Goal: Task Accomplishment & Management: Use online tool/utility

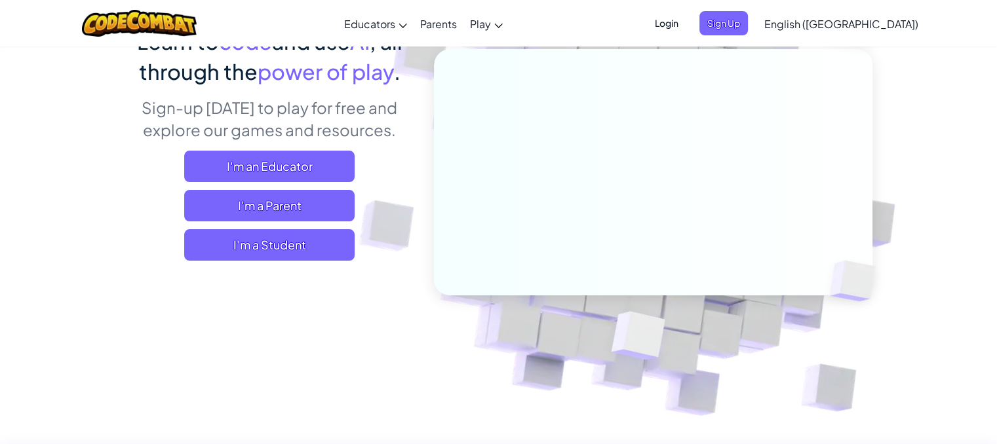
scroll to position [66, 0]
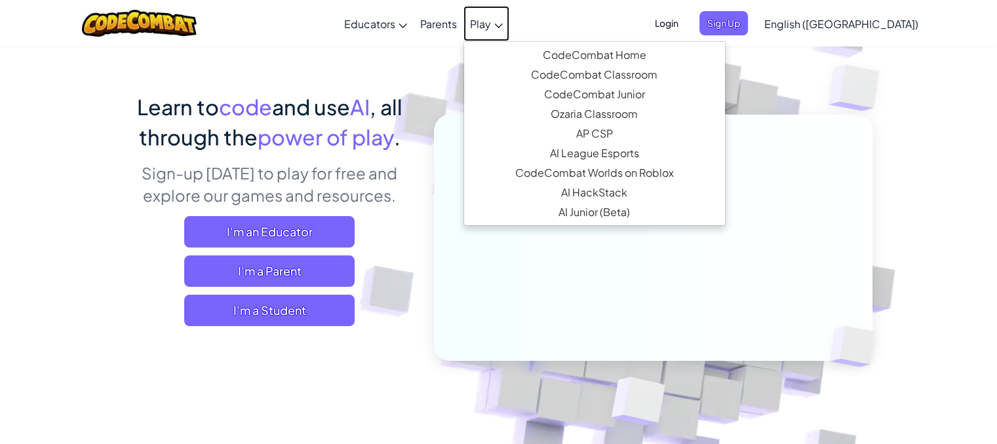
click at [491, 26] on span "Play" at bounding box center [480, 24] width 21 height 14
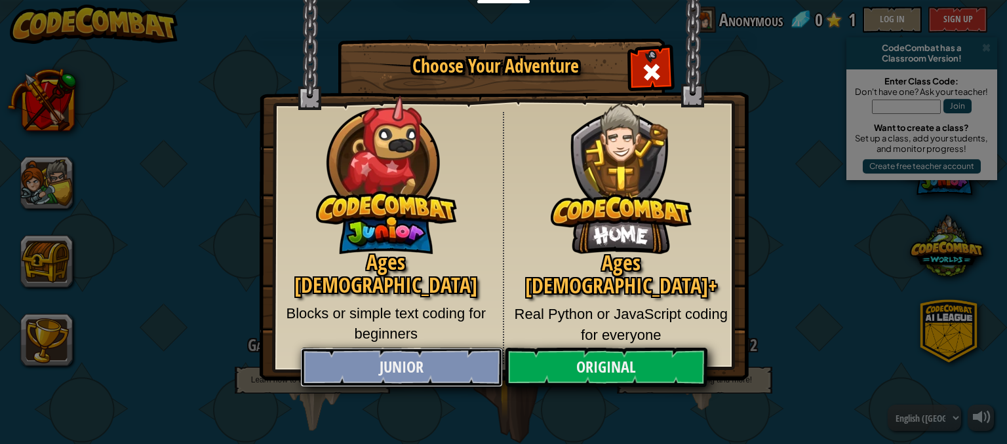
click at [426, 363] on link "Junior" at bounding box center [401, 367] width 202 height 39
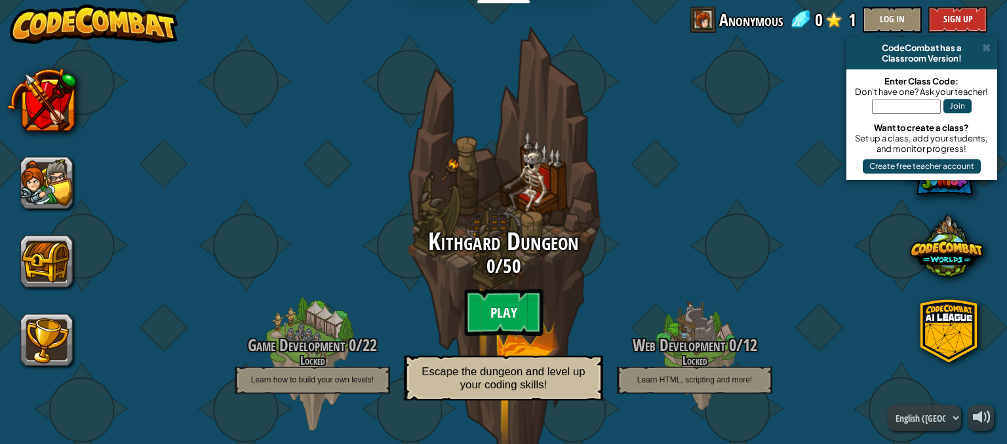
click at [469, 301] on btn "Play" at bounding box center [503, 312] width 79 height 47
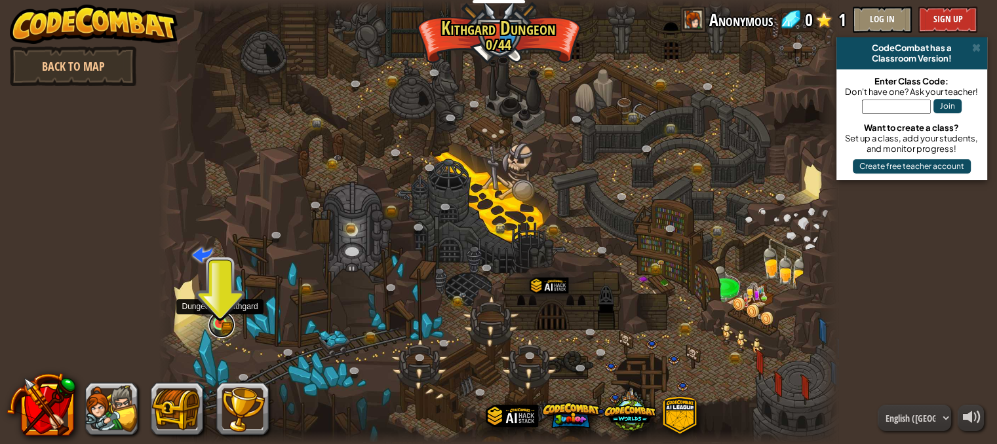
click at [227, 329] on link at bounding box center [221, 325] width 26 height 26
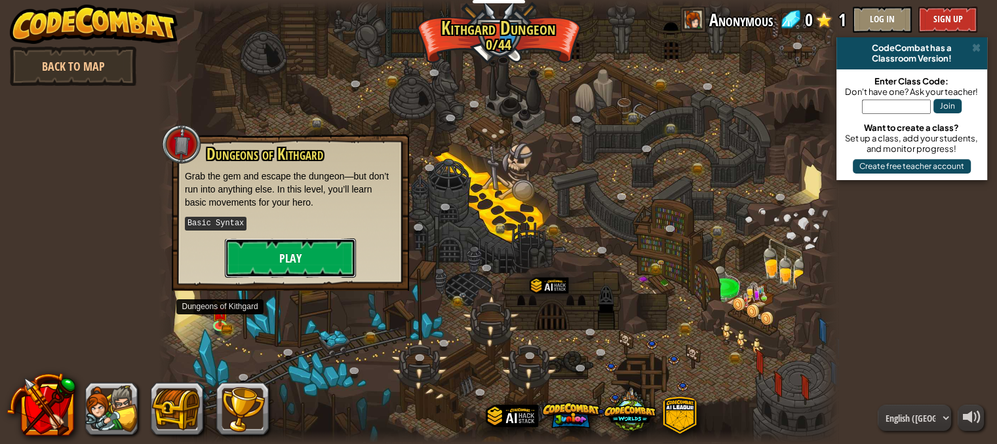
click at [275, 265] on button "Play" at bounding box center [290, 258] width 131 height 39
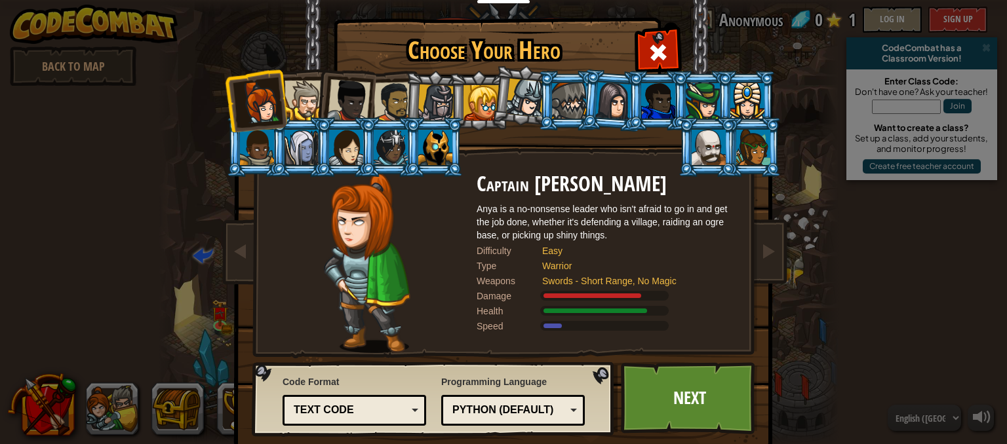
click at [608, 392] on img at bounding box center [435, 399] width 366 height 75
drag, startPoint x: 360, startPoint y: 95, endPoint x: 375, endPoint y: 106, distance: 18.9
click at [359, 95] on div at bounding box center [348, 100] width 43 height 43
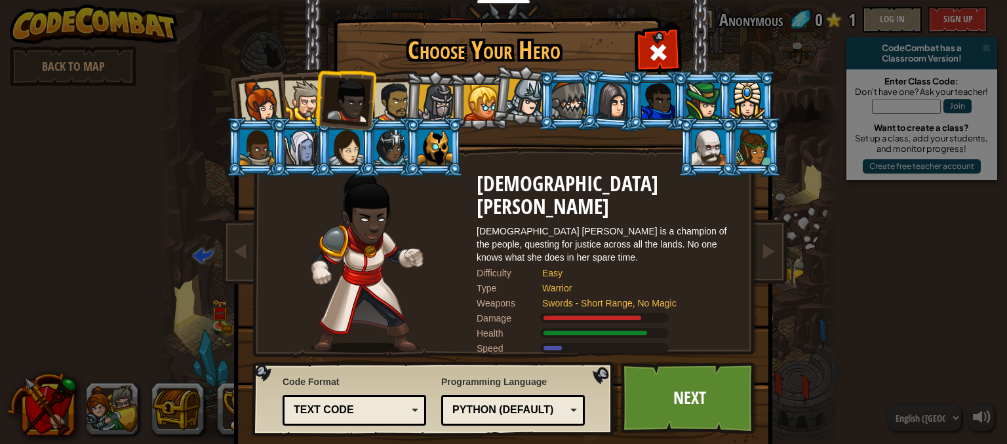
click at [403, 115] on li at bounding box center [434, 100] width 62 height 63
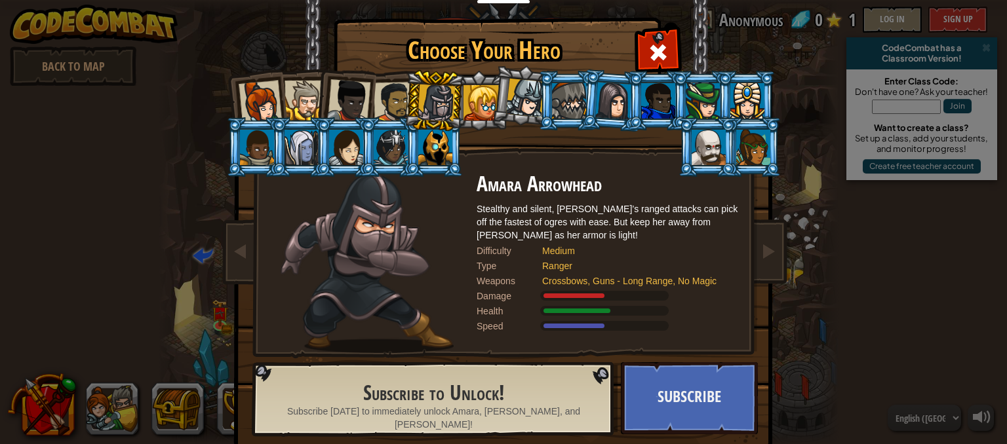
click at [653, 103] on div at bounding box center [658, 100] width 34 height 35
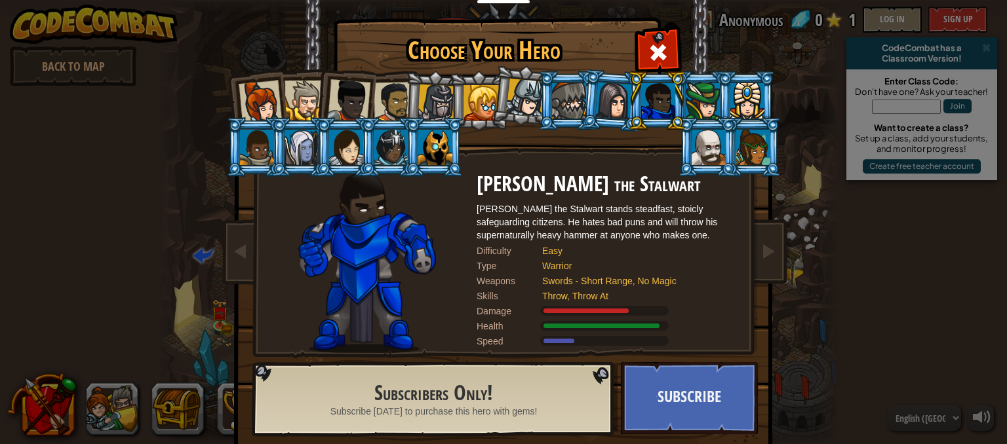
click at [357, 98] on div at bounding box center [348, 100] width 43 height 43
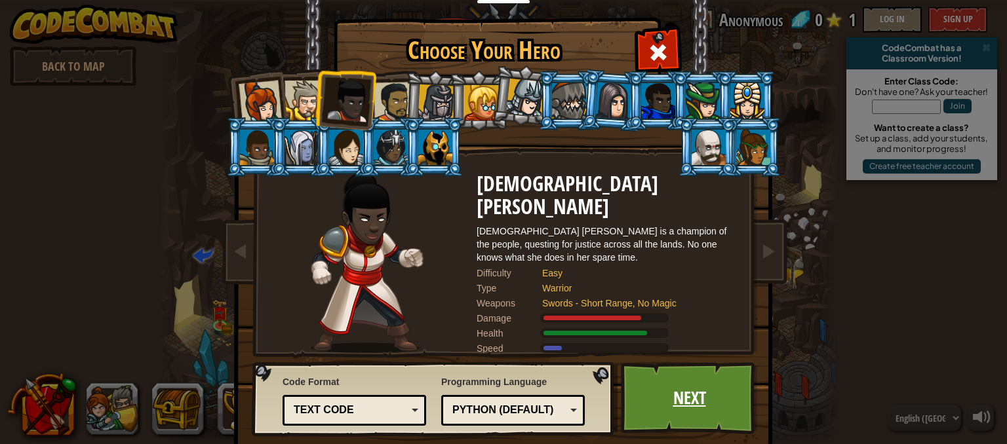
click at [641, 380] on link "Next" at bounding box center [689, 398] width 137 height 72
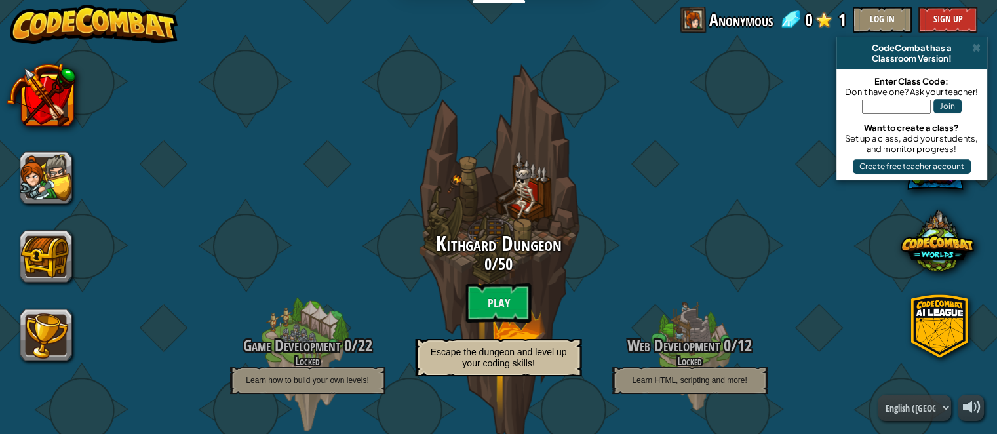
drag, startPoint x: 727, startPoint y: 21, endPoint x: 689, endPoint y: 51, distance: 48.5
click at [726, 21] on span "Anonymous" at bounding box center [741, 20] width 64 height 26
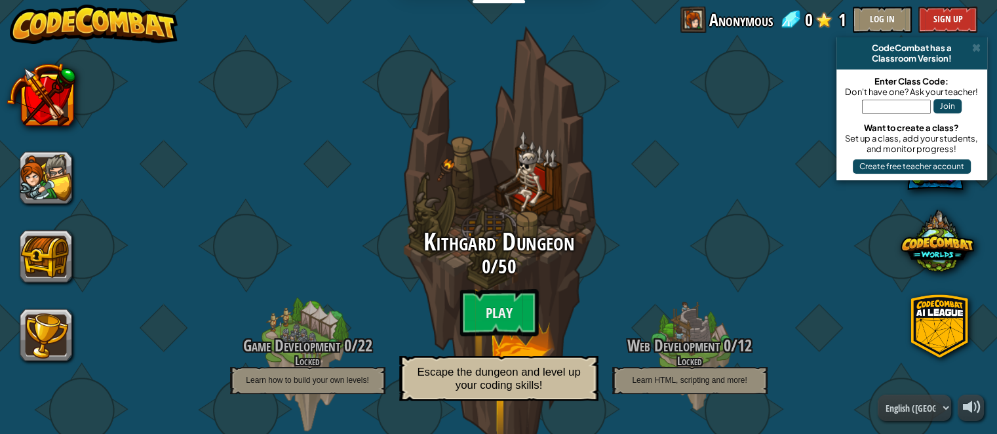
click at [535, 197] on div "Kithgard Dungeon 0 / 50 Play Escape the dungeon and level up your coding skills!" at bounding box center [498, 254] width 249 height 499
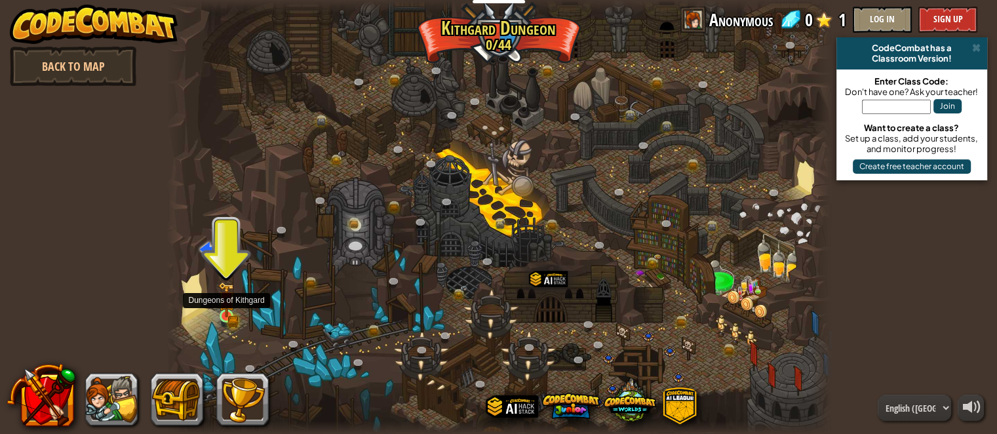
click at [232, 305] on img at bounding box center [226, 299] width 16 height 35
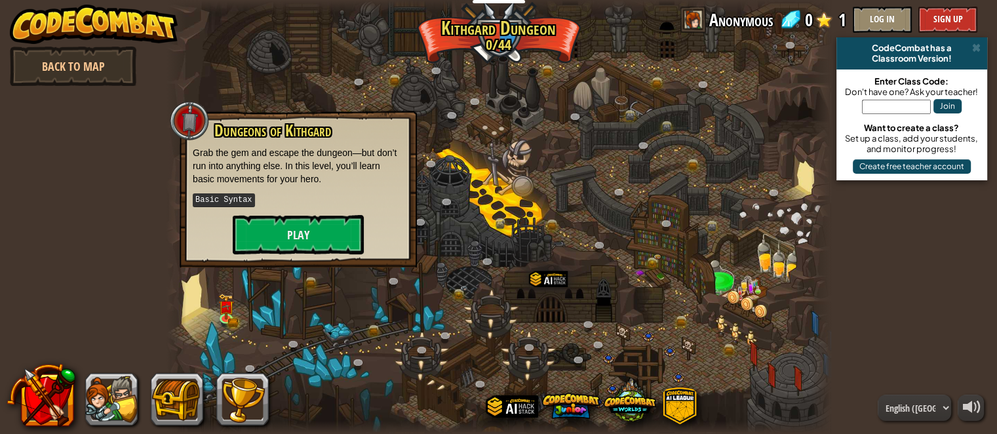
click at [283, 255] on div "Dungeons of [PERSON_NAME] Grab the gem and escape the dungeon—but don’t run int…" at bounding box center [298, 189] width 237 height 157
click at [289, 242] on button "Play" at bounding box center [298, 234] width 131 height 39
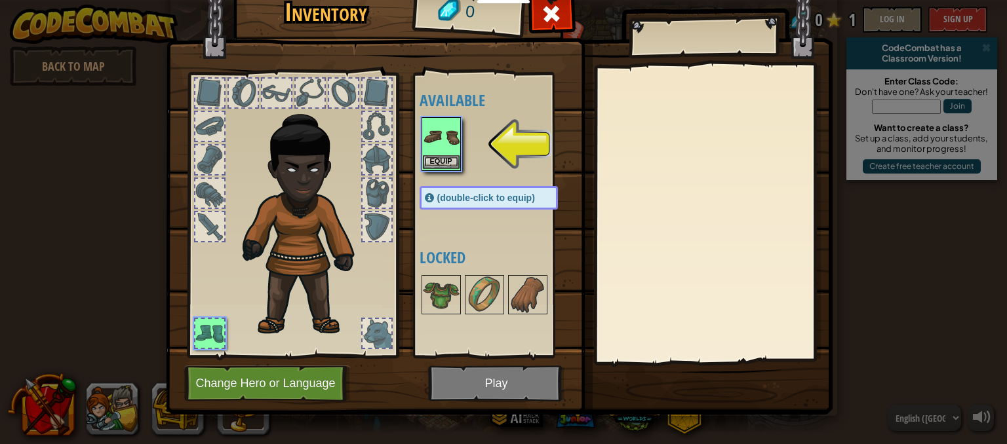
click at [432, 147] on img at bounding box center [441, 137] width 37 height 37
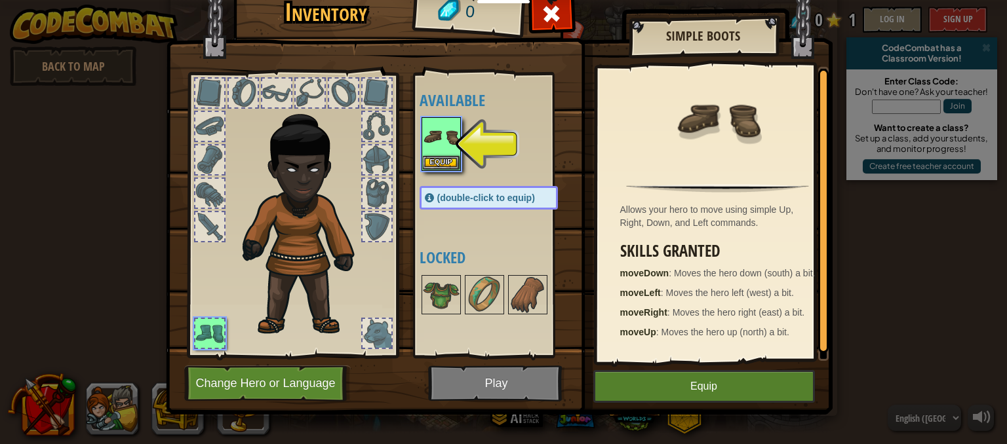
drag, startPoint x: 632, startPoint y: 372, endPoint x: 640, endPoint y: 374, distance: 8.1
click at [640, 374] on div "Inventory 0 Available Equip (double-click to equip) Locked Simple Boots Allows …" at bounding box center [503, 200] width 666 height 433
click at [643, 375] on button "Equip" at bounding box center [703, 386] width 221 height 33
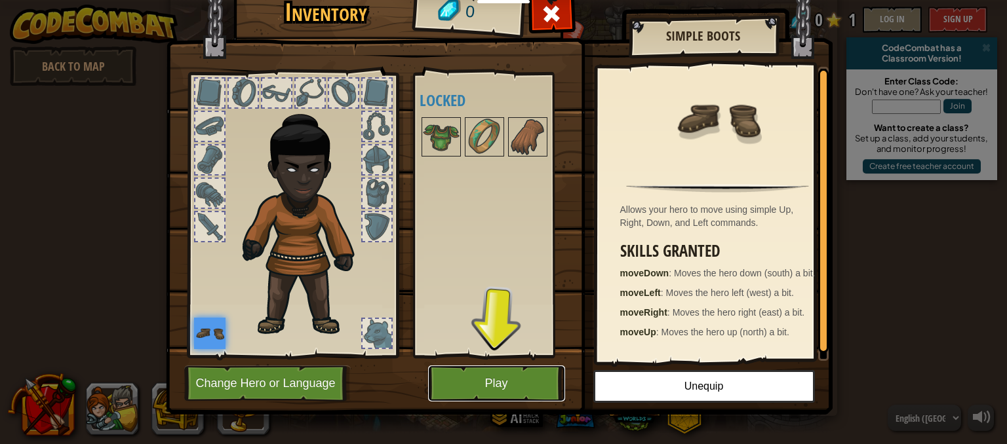
click at [503, 394] on button "Play" at bounding box center [496, 384] width 137 height 36
click at [502, 393] on button "Play" at bounding box center [496, 384] width 137 height 36
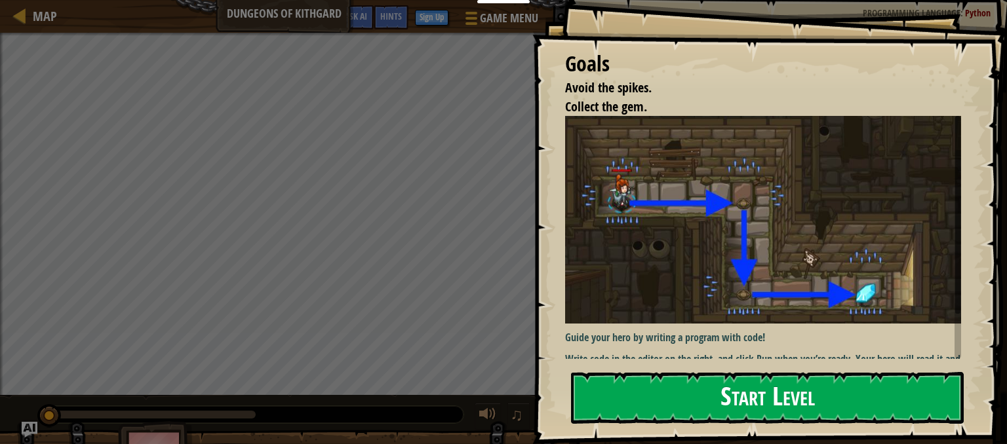
click at [706, 402] on button "Start Level" at bounding box center [767, 398] width 393 height 52
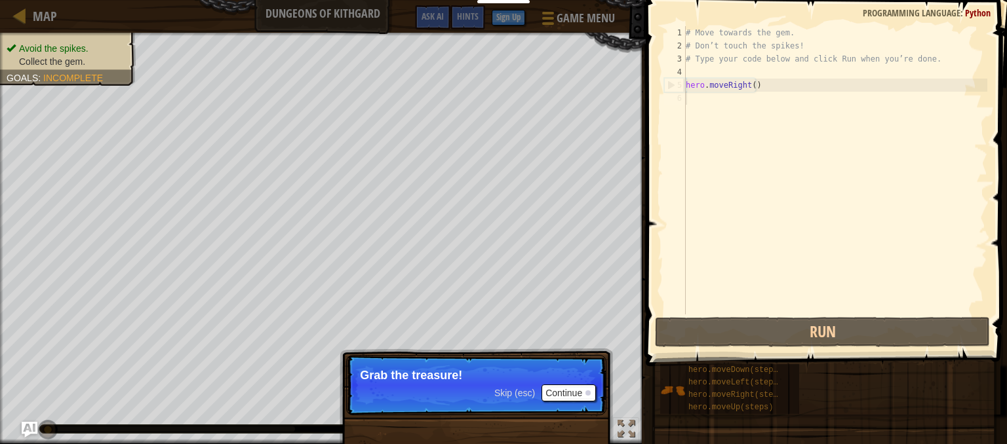
click at [560, 391] on p "Skip (esc) Continue Grab the treasure!" at bounding box center [476, 385] width 260 height 60
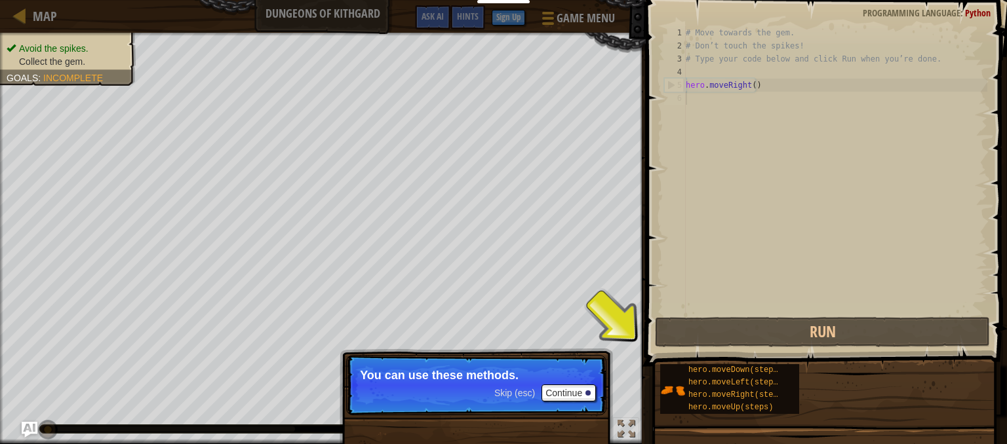
scroll to position [6, 0]
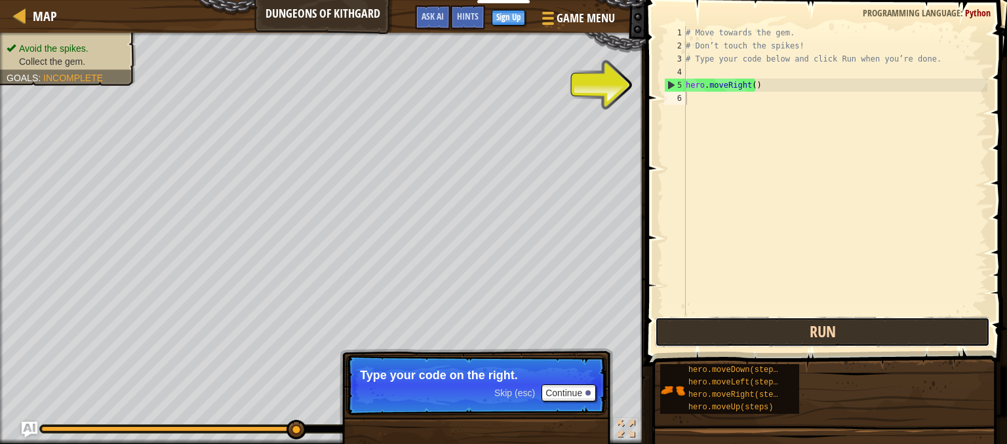
click at [788, 323] on button "Run" at bounding box center [822, 332] width 335 height 30
click at [794, 329] on button "Run" at bounding box center [822, 332] width 335 height 30
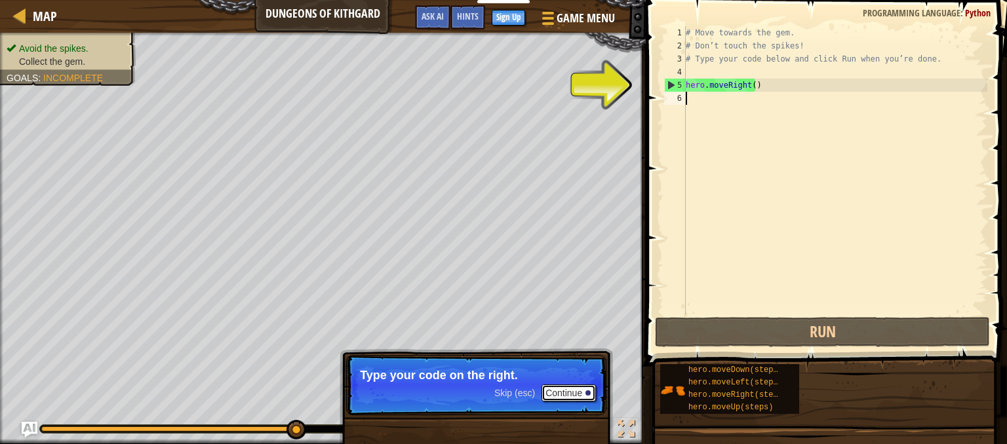
click at [579, 394] on button "Continue" at bounding box center [568, 393] width 54 height 17
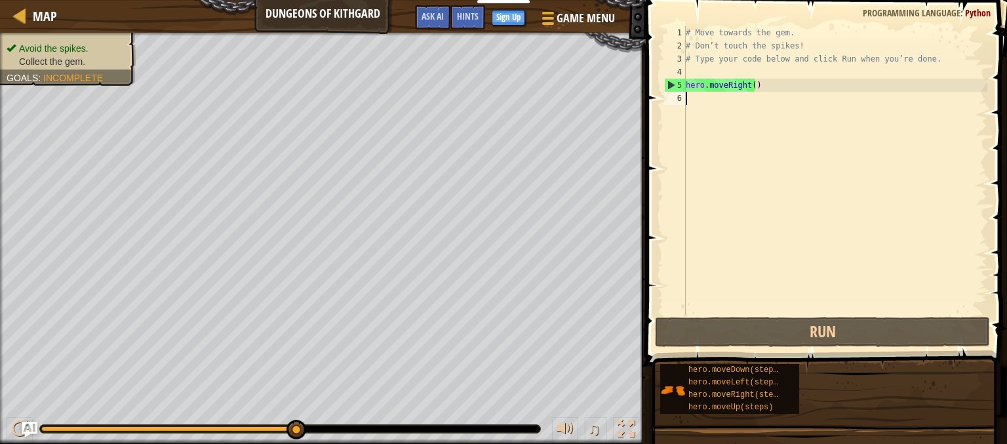
click at [769, 87] on div "# Move towards the gem. # Don’t touch the spikes! # Type your code below and cl…" at bounding box center [835, 183] width 304 height 315
type textarea "hero.moveRight()"
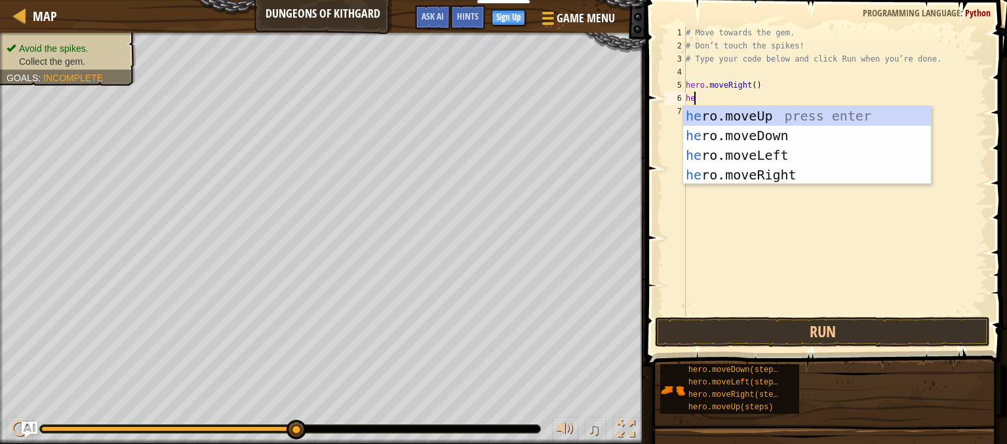
type textarea "hero"
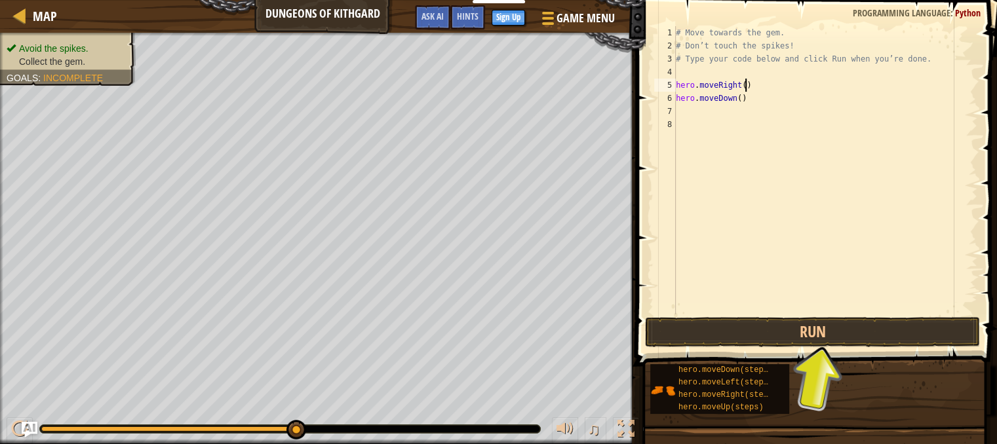
click at [763, 86] on div "# Move towards the gem. # Don’t touch the spikes! # Type your code below and cl…" at bounding box center [825, 183] width 304 height 315
type textarea "hero.moveRight()"
click at [760, 98] on div "# Move towards the gem. # Don’t touch the spikes! # Type your code below and cl…" at bounding box center [825, 183] width 304 height 315
type textarea "hero.moveDown()"
type textarea "w"
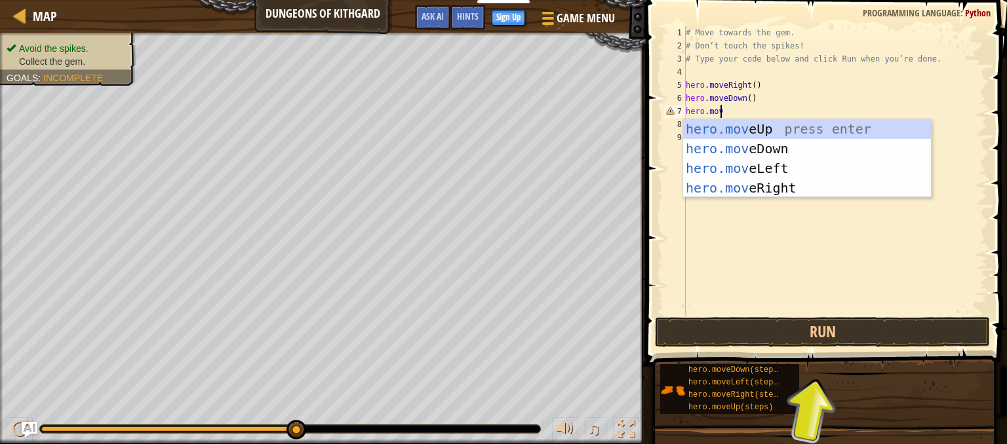
scroll to position [6, 2]
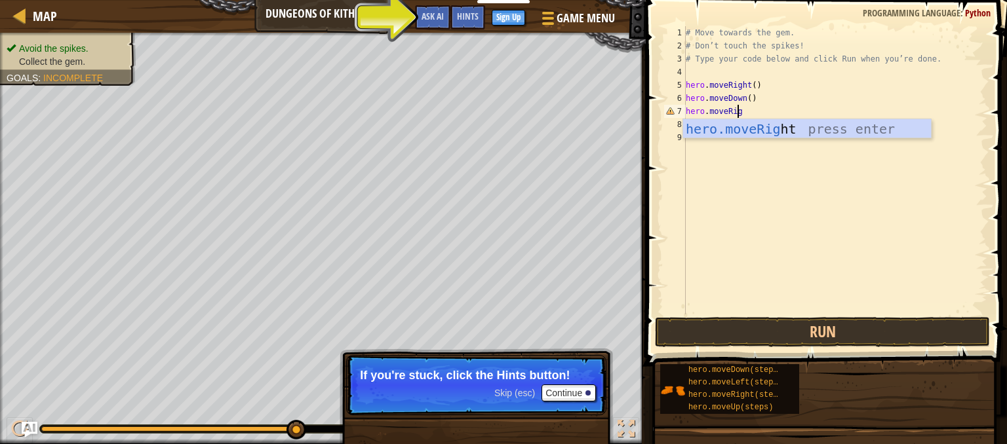
type textarea "hero.moveRight"
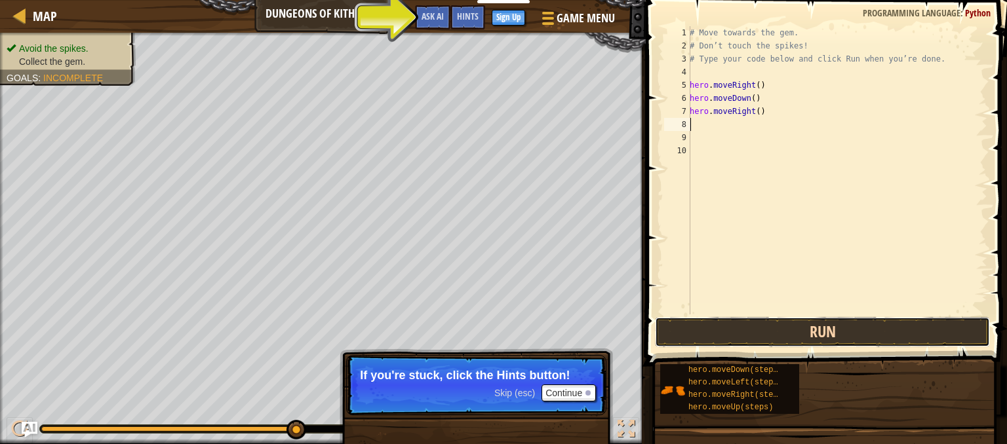
click at [845, 328] on button "Run" at bounding box center [822, 332] width 335 height 30
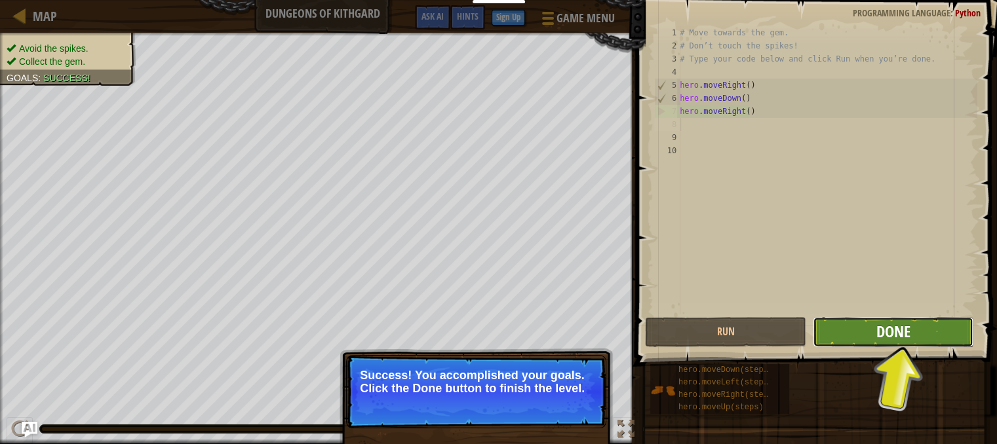
click at [910, 340] on span "Done" at bounding box center [893, 331] width 34 height 21
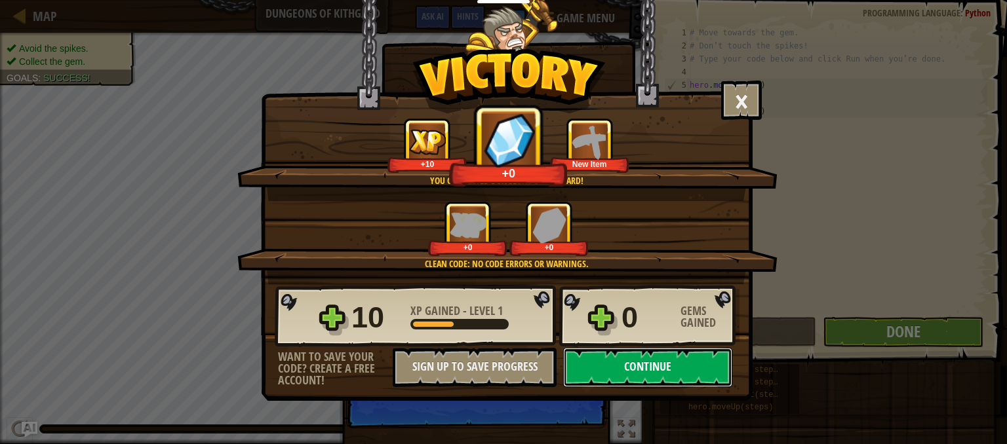
click at [590, 372] on button "Continue" at bounding box center [647, 367] width 169 height 39
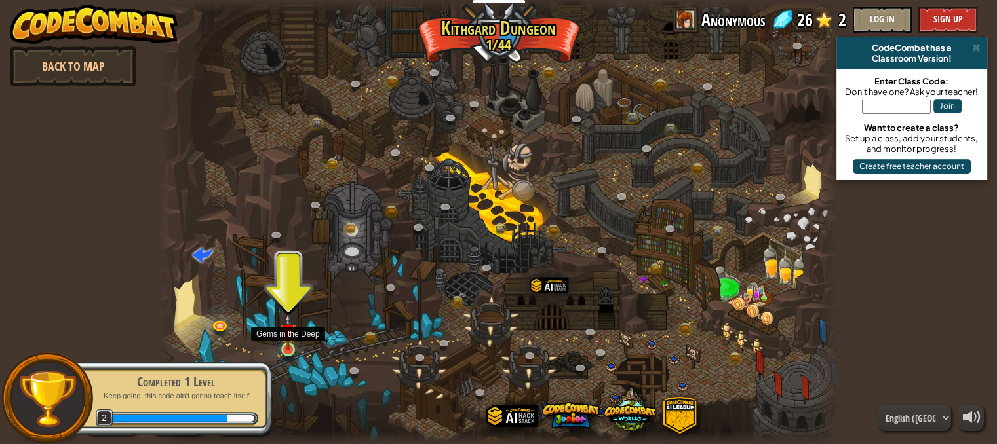
click at [290, 340] on img at bounding box center [288, 331] width 16 height 37
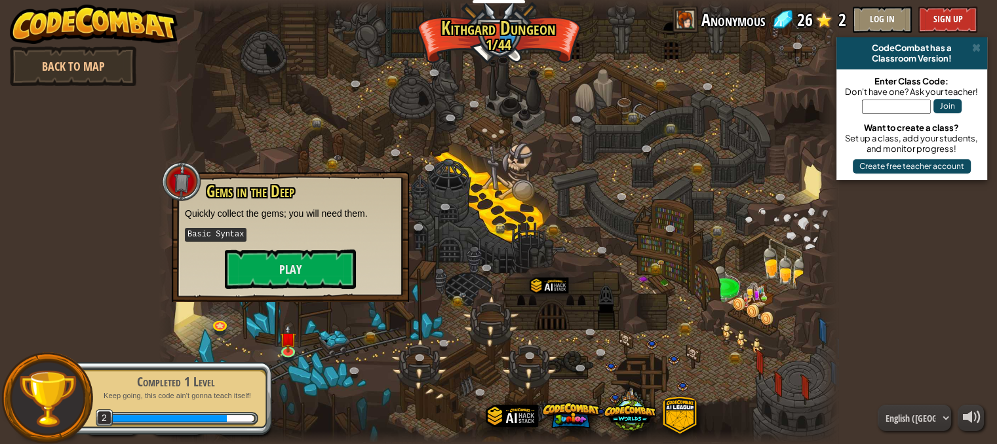
click at [294, 292] on div "Gems in the Deep Quickly collect the gems; you will need them. Basic Syntax Play" at bounding box center [290, 237] width 237 height 130
click at [296, 271] on button "Play" at bounding box center [290, 269] width 131 height 39
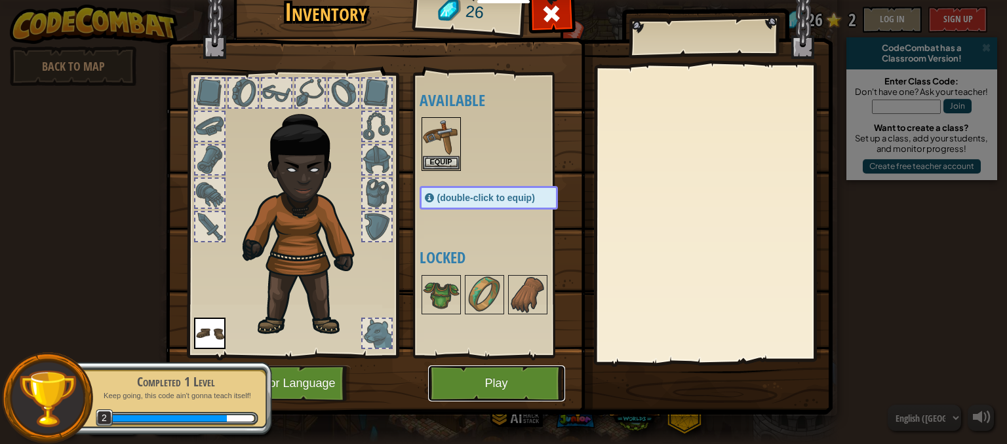
click at [438, 379] on button "Play" at bounding box center [496, 384] width 137 height 36
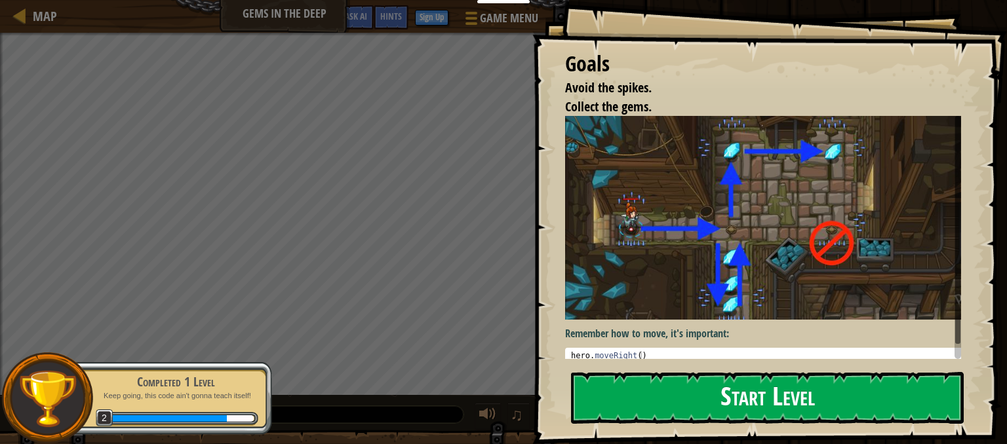
click at [672, 404] on button "Start Level" at bounding box center [767, 398] width 393 height 52
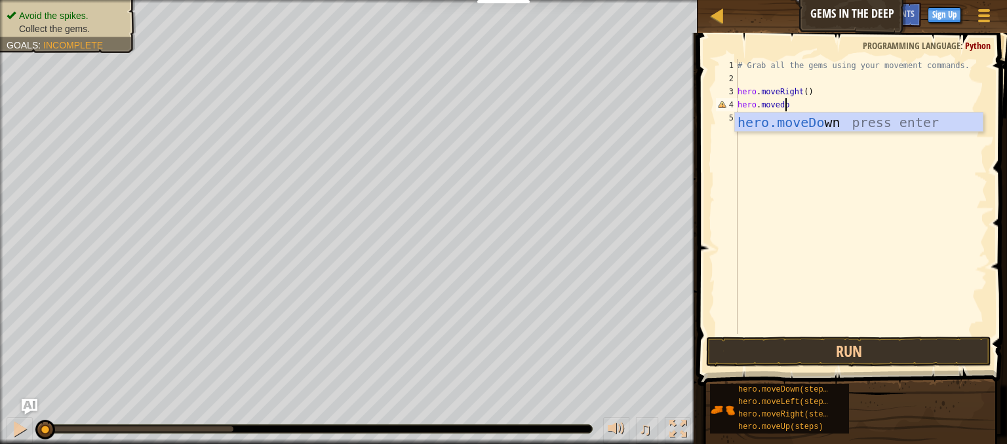
scroll to position [6, 3]
type textarea "hero.move"
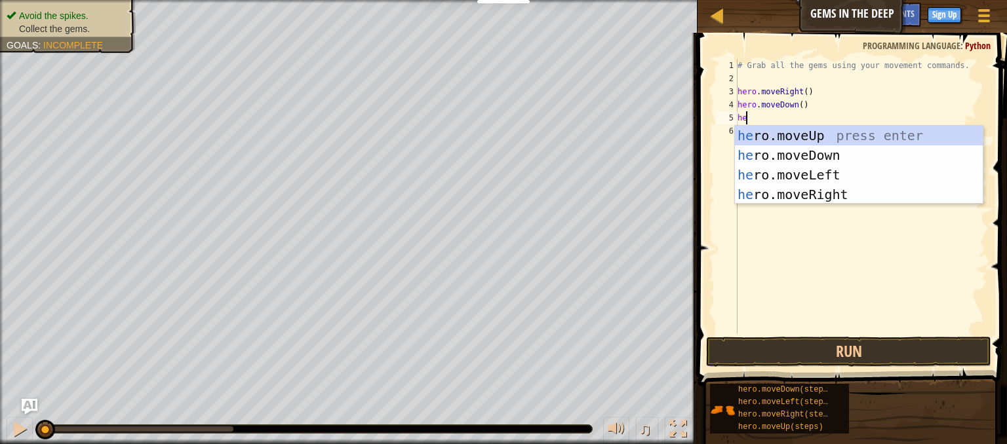
scroll to position [6, 0]
type textarea "hero."
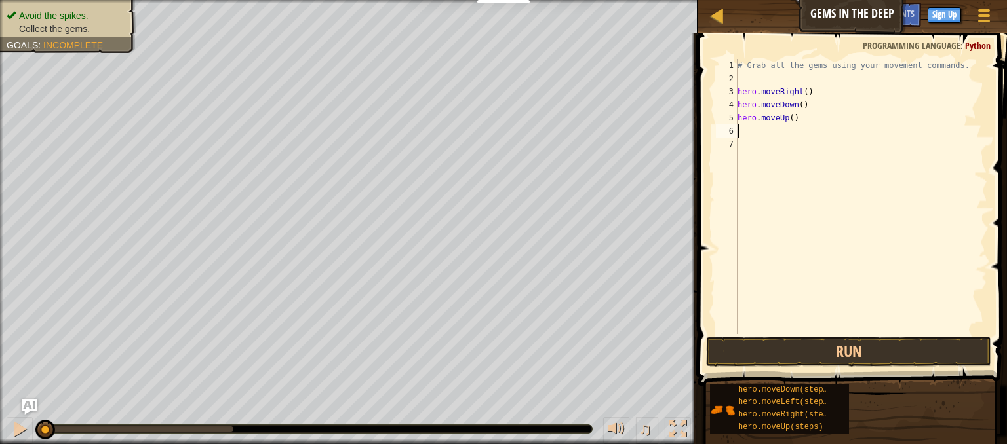
type textarea "\"
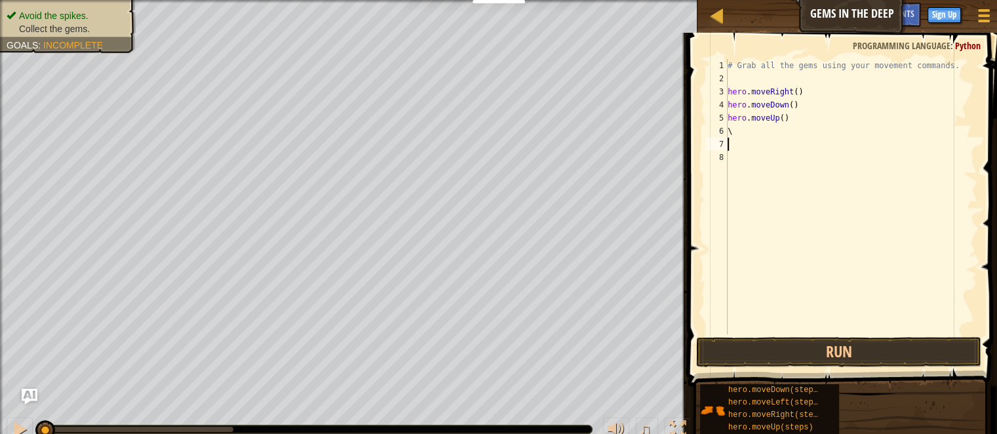
type textarea "\"
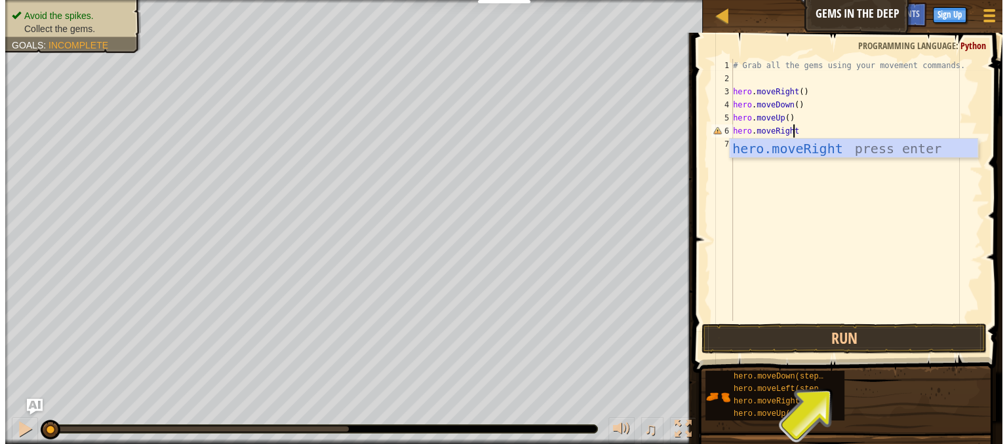
scroll to position [6, 5]
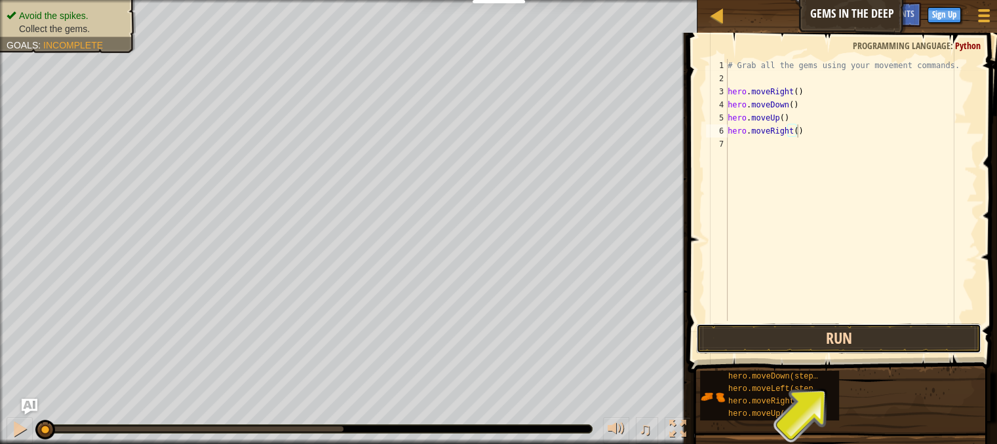
click at [952, 339] on button "Run" at bounding box center [838, 339] width 285 height 30
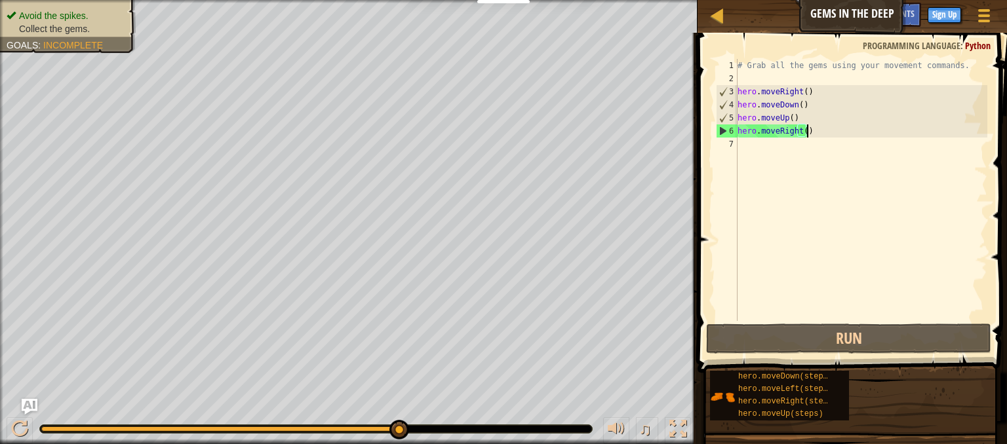
click at [805, 116] on div "# Grab all the gems using your movement commands. hero . moveRight ( ) hero . m…" at bounding box center [861, 203] width 252 height 288
type textarea "hero.moveUp()"
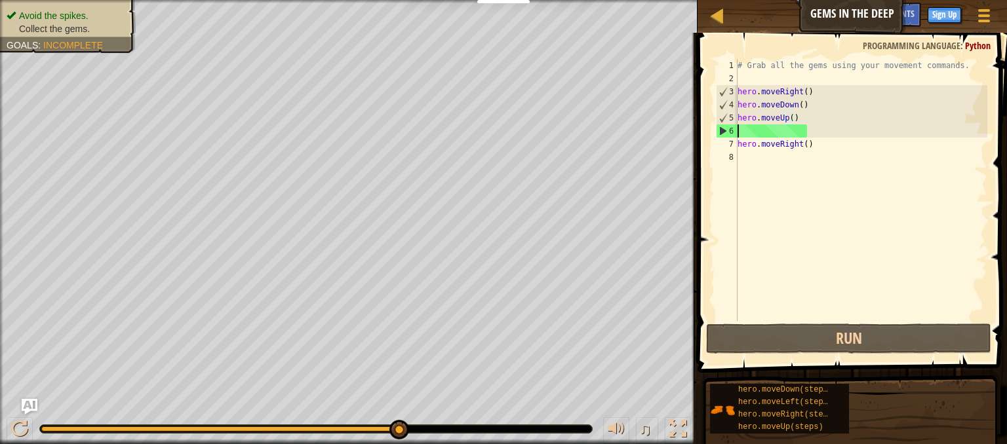
scroll to position [6, 0]
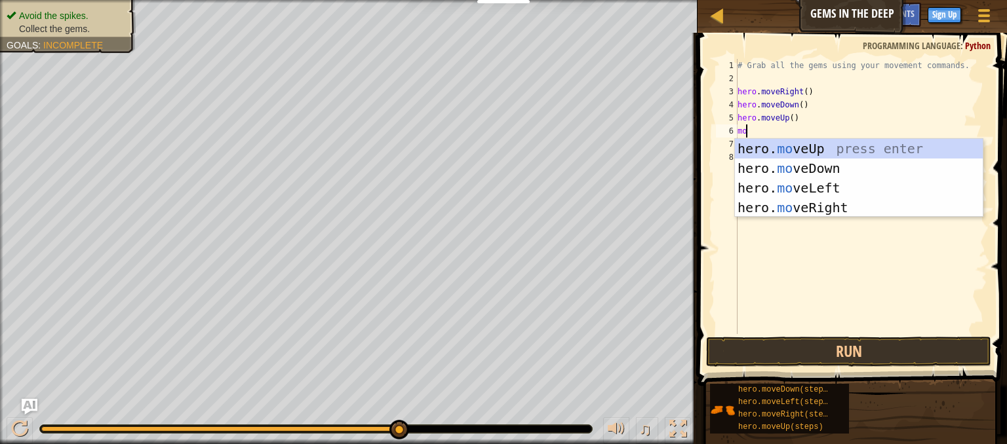
type textarea "move"
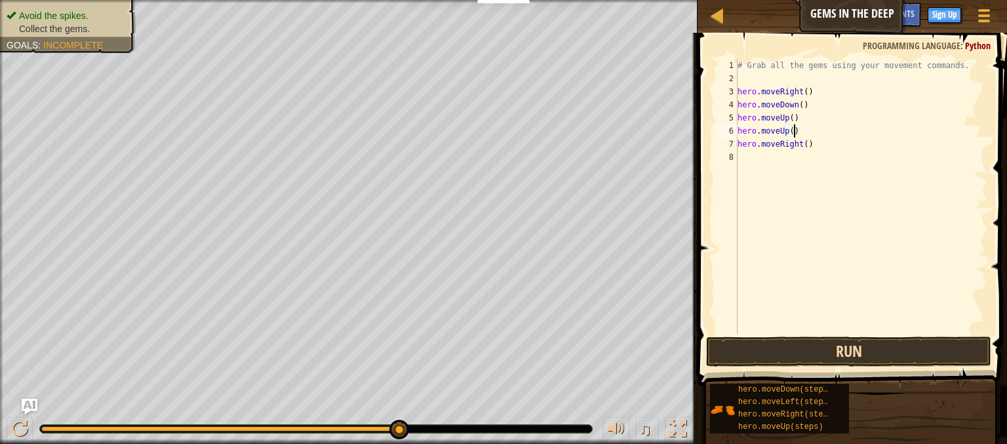
type textarea "hero.moveUp()"
click at [826, 365] on button "Run" at bounding box center [848, 352] width 285 height 30
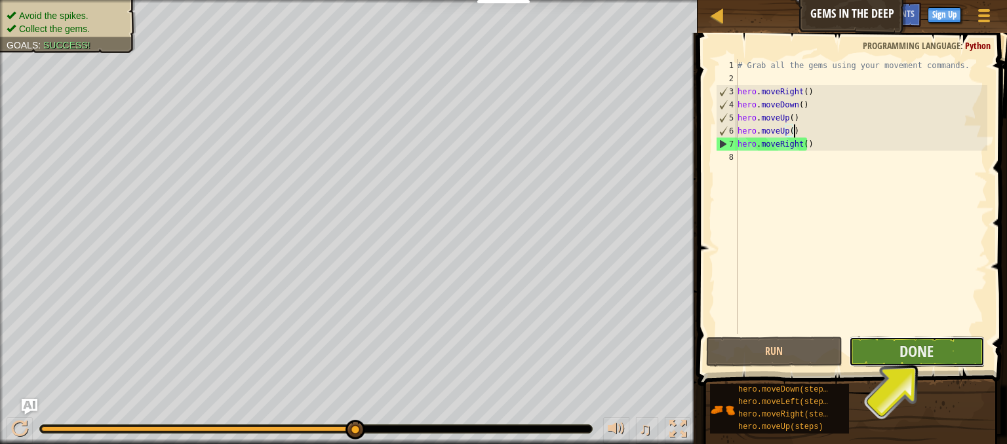
click at [925, 352] on button "Done" at bounding box center [917, 352] width 136 height 30
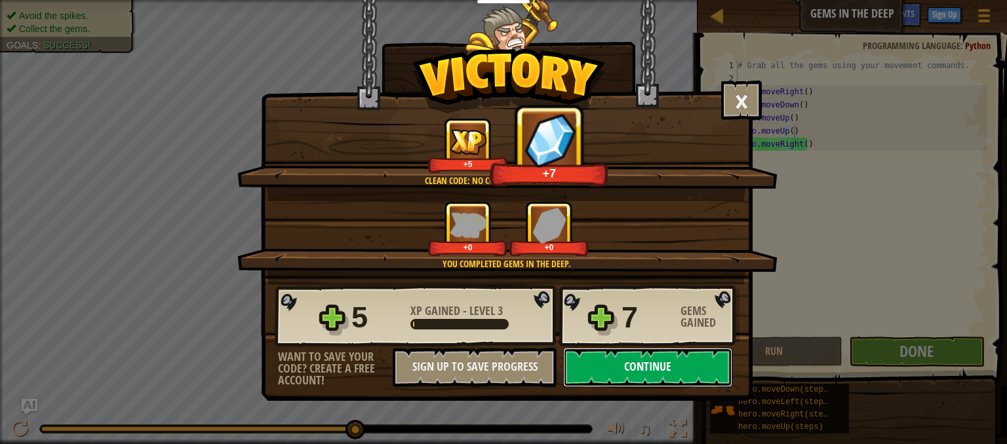
click at [676, 363] on button "Continue" at bounding box center [647, 367] width 169 height 39
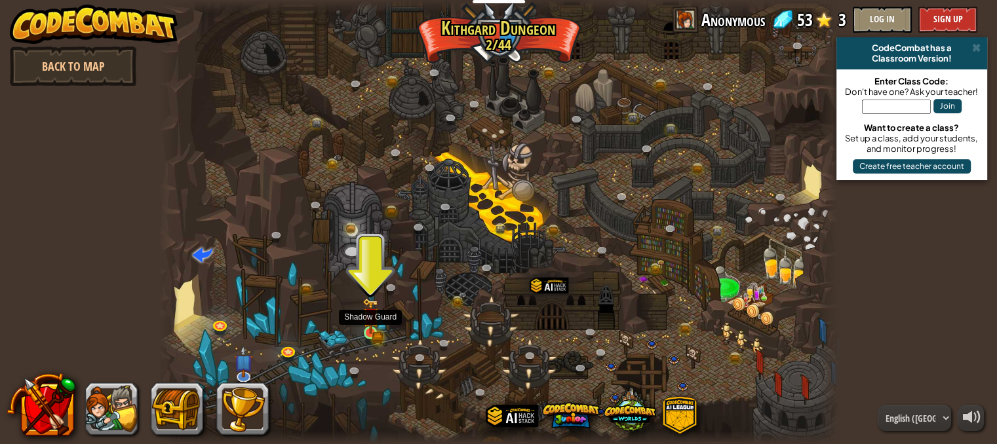
click at [368, 318] on img at bounding box center [371, 317] width 10 height 10
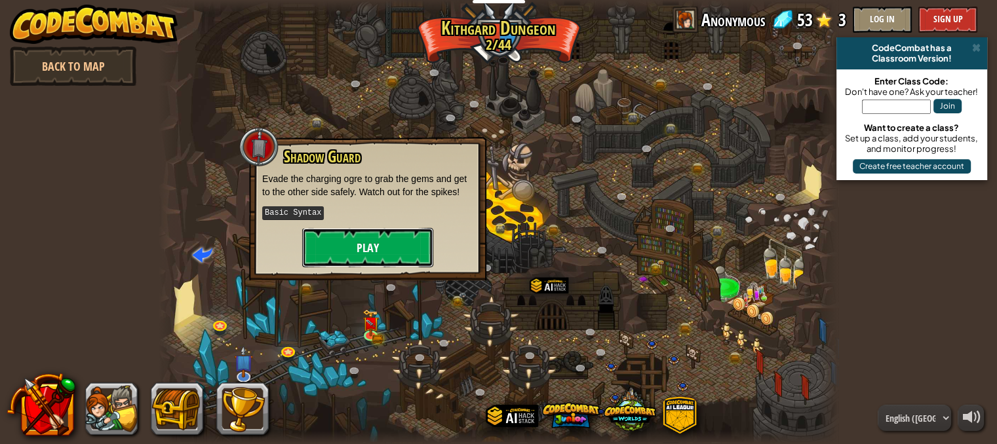
click at [403, 252] on button "Play" at bounding box center [367, 247] width 131 height 39
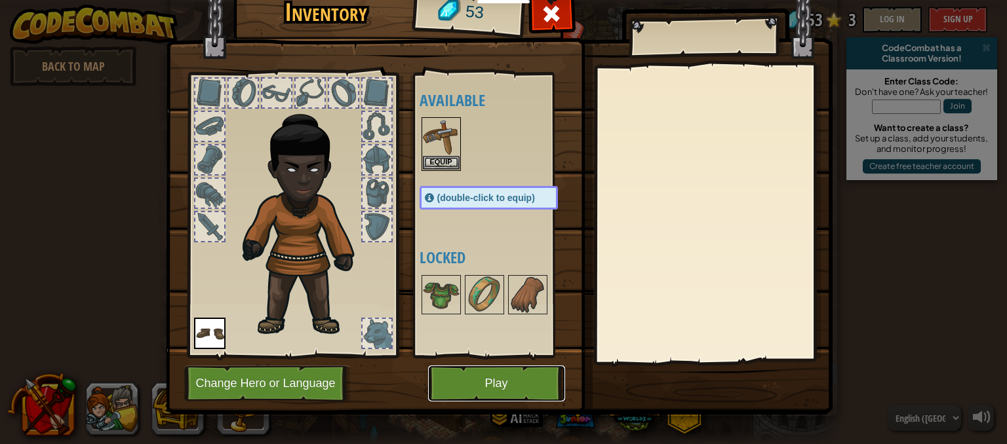
click at [442, 377] on button "Play" at bounding box center [496, 384] width 137 height 36
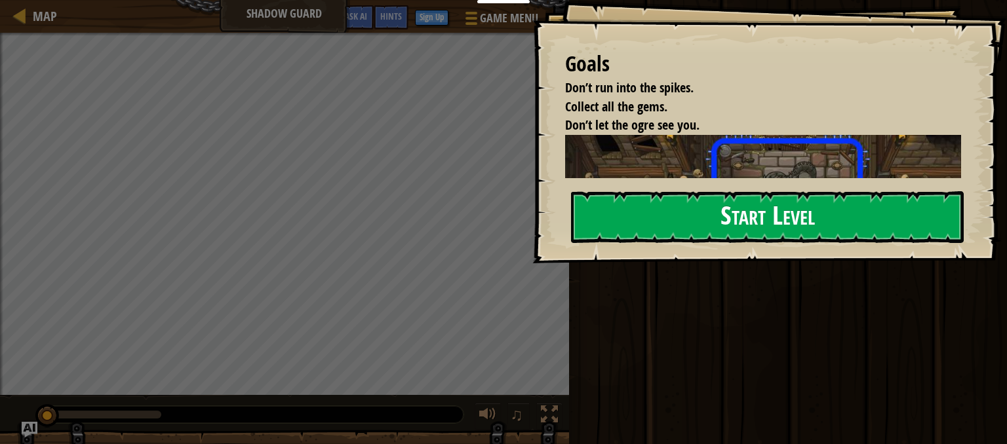
click at [670, 223] on button "Start Level" at bounding box center [767, 217] width 393 height 52
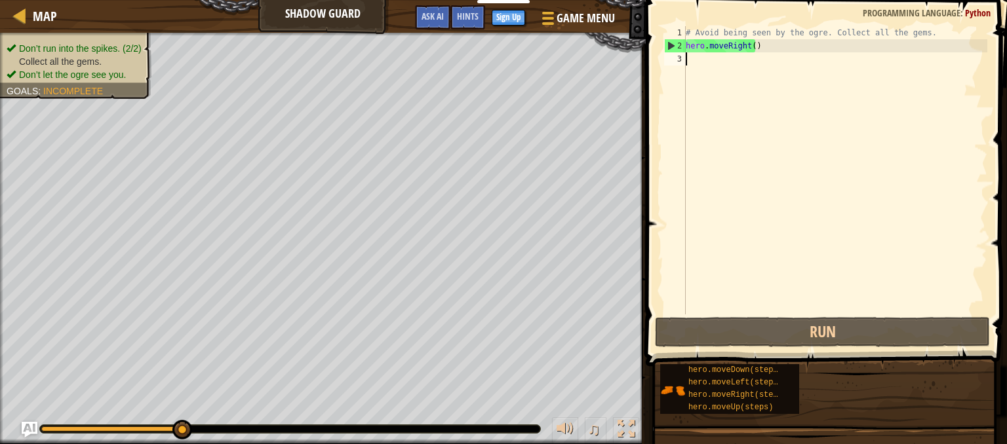
click at [765, 48] on div "# Avoid being seen by the ogre. Collect all the gems. hero . moveRight ( )" at bounding box center [835, 183] width 304 height 315
type textarea "hero.moveRight()"
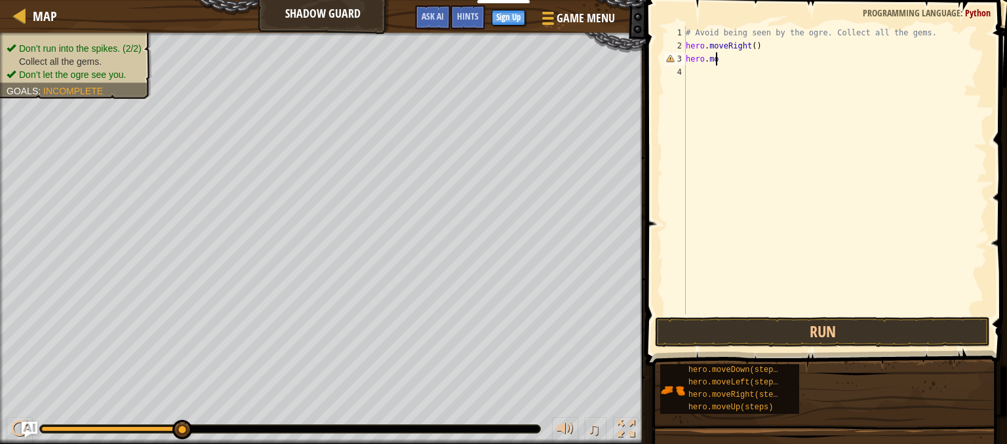
scroll to position [6, 2]
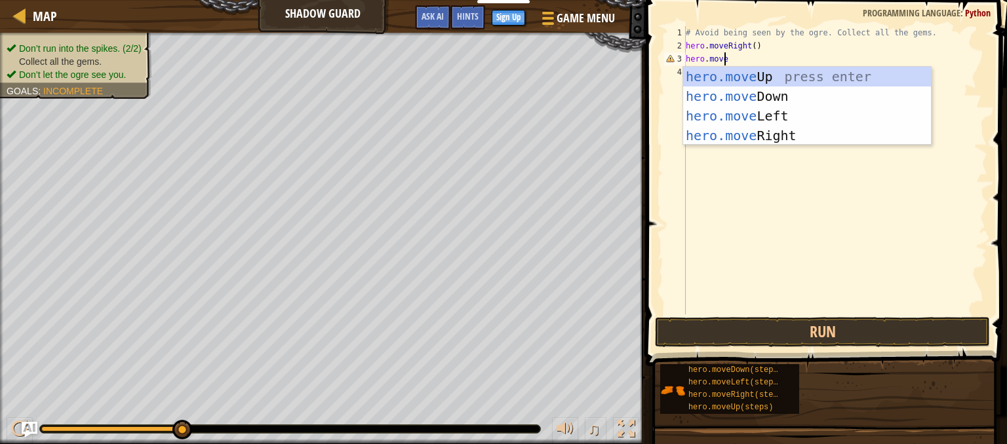
type textarea "hero.moveR"
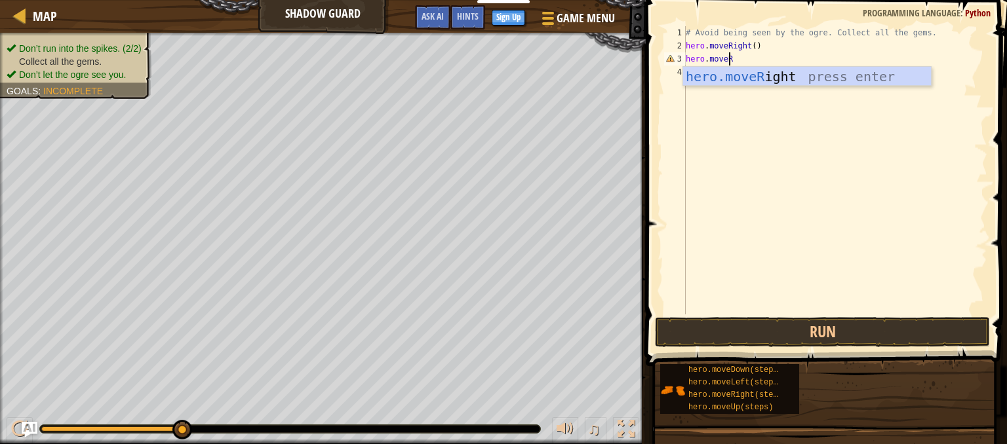
scroll to position [6, 0]
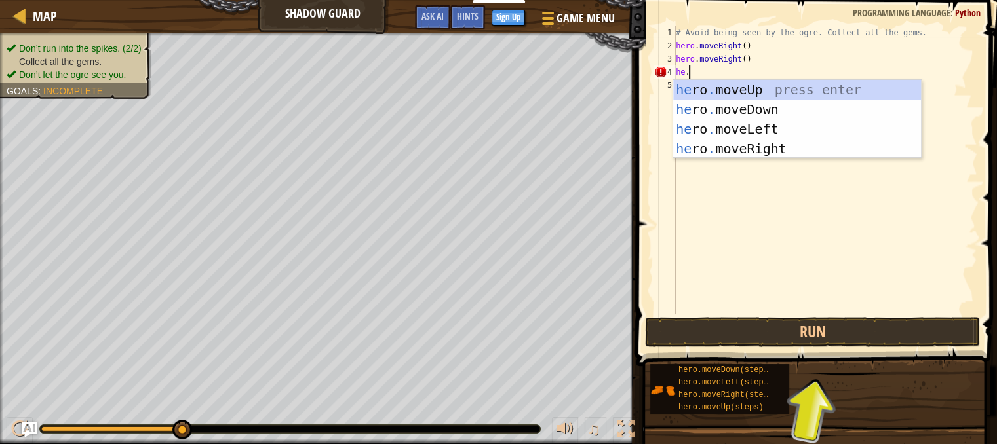
type textarea "he"
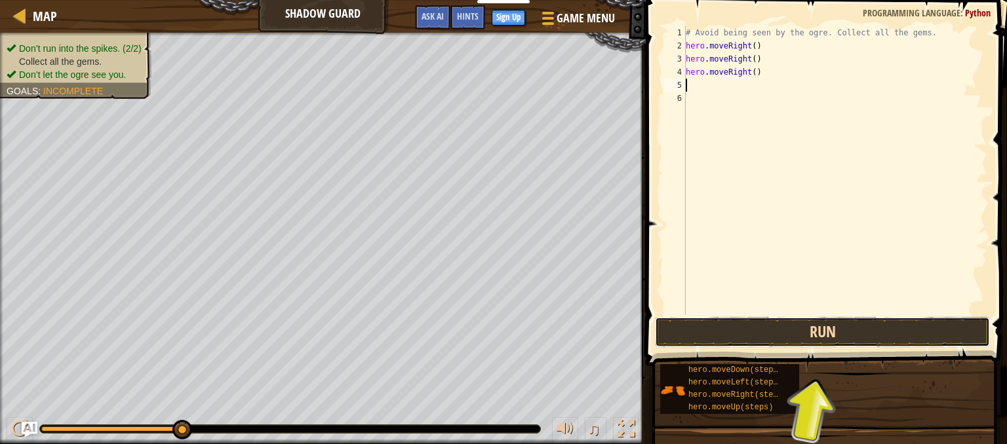
click at [865, 330] on button "Run" at bounding box center [822, 332] width 335 height 30
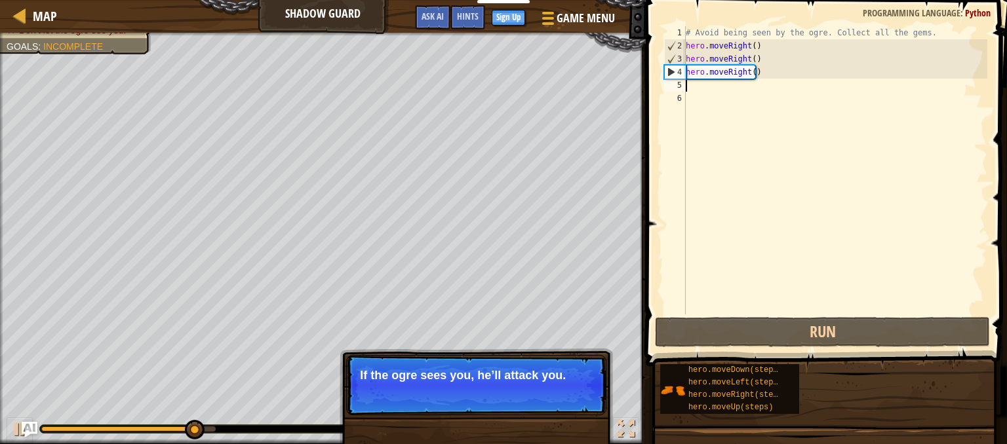
click at [856, 238] on div "# Avoid being seen by the ogre. Collect all the gems. hero . moveRight ( ) hero…" at bounding box center [835, 183] width 304 height 315
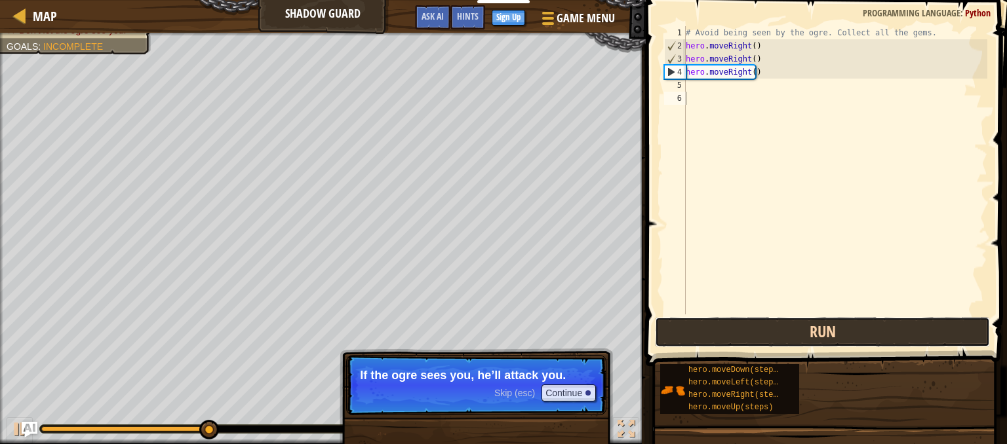
click at [862, 332] on button "Run" at bounding box center [822, 332] width 335 height 30
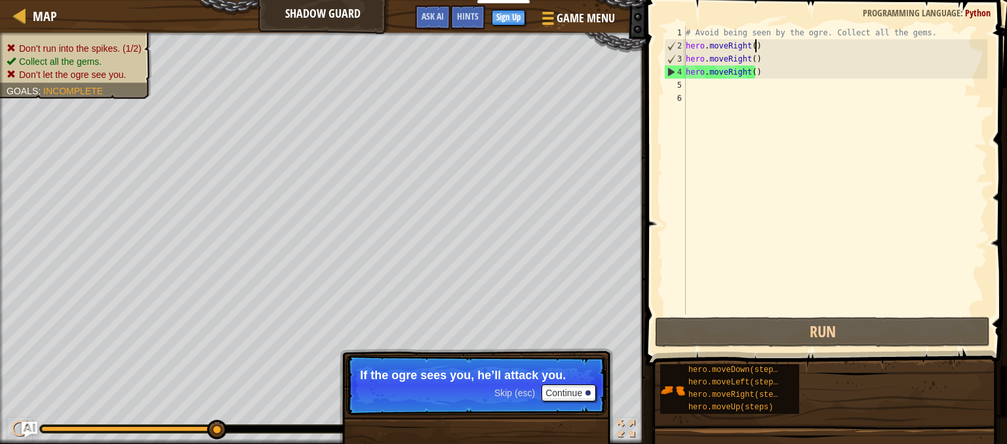
click at [773, 42] on div "# Avoid being seen by the ogre. Collect all the gems. hero . moveRight ( ) hero…" at bounding box center [835, 183] width 304 height 315
type textarea "hero.moveRight()"
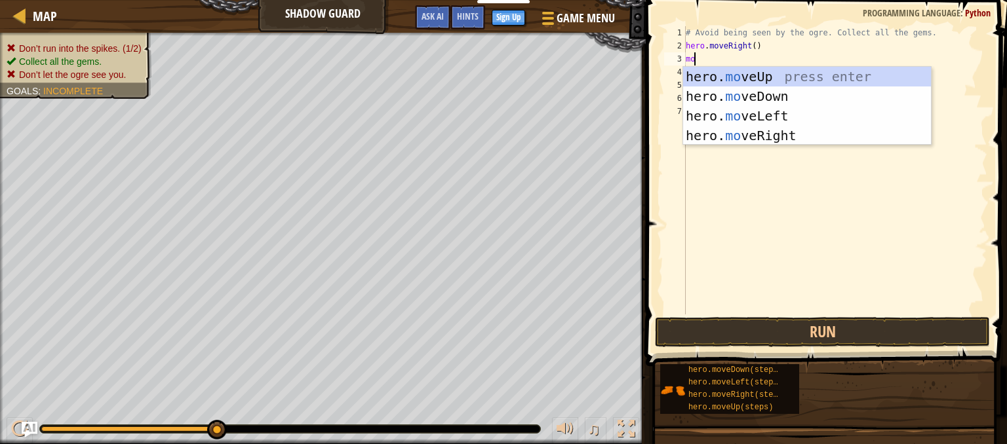
type textarea "mov"
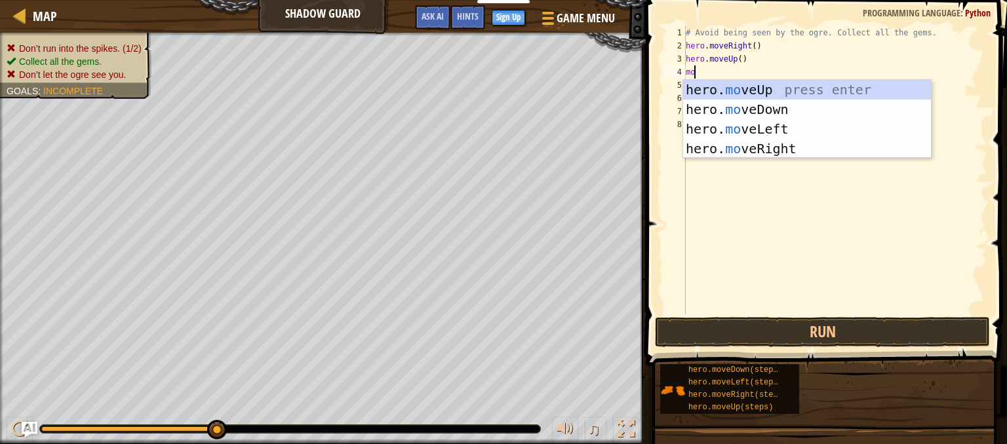
type textarea "m"
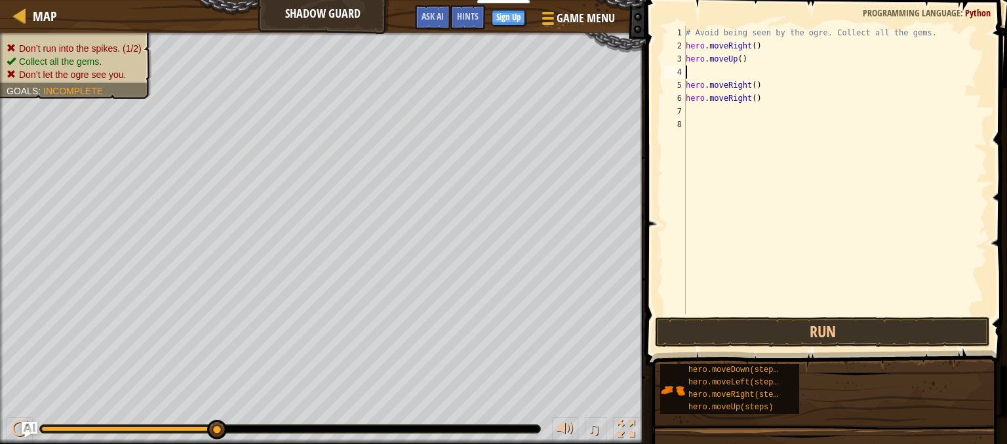
type textarea "hero.moveRight()"
click at [758, 66] on div "# Avoid being seen by the ogre. Collect all the gems. hero . moveRight ( ) hero…" at bounding box center [835, 183] width 304 height 315
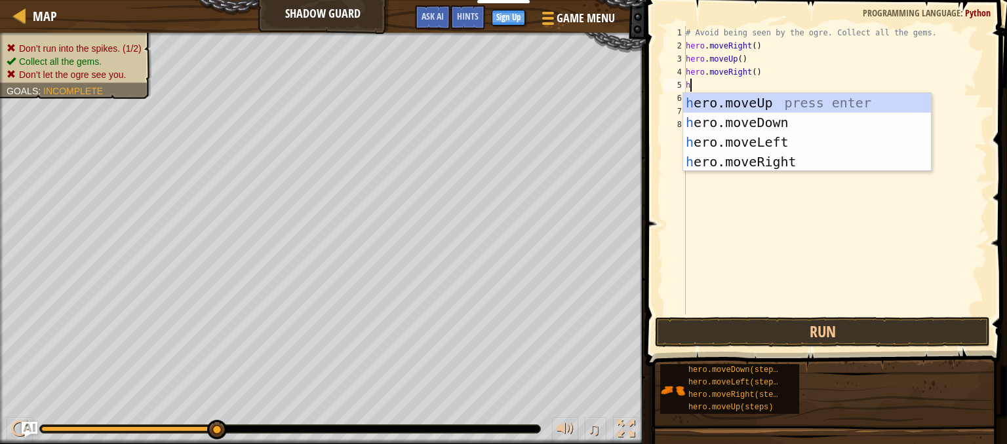
type textarea "he"
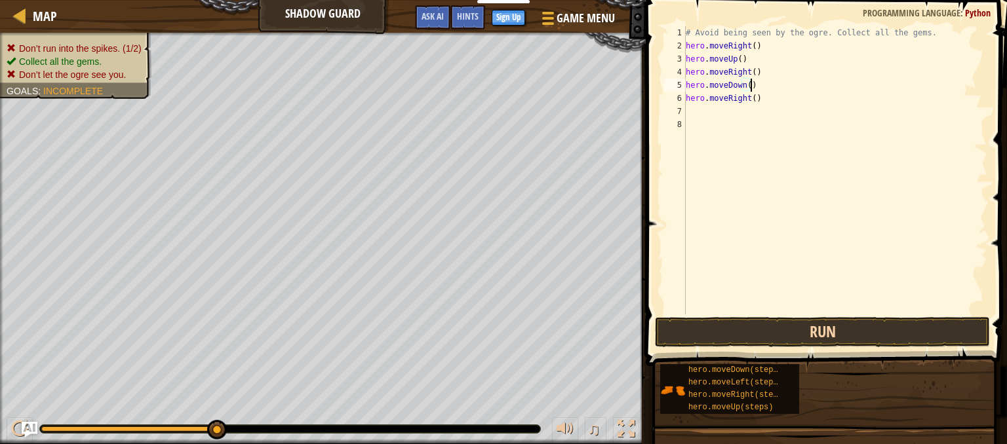
type textarea "hero.moveDown()"
click at [822, 322] on button "Run" at bounding box center [822, 332] width 335 height 30
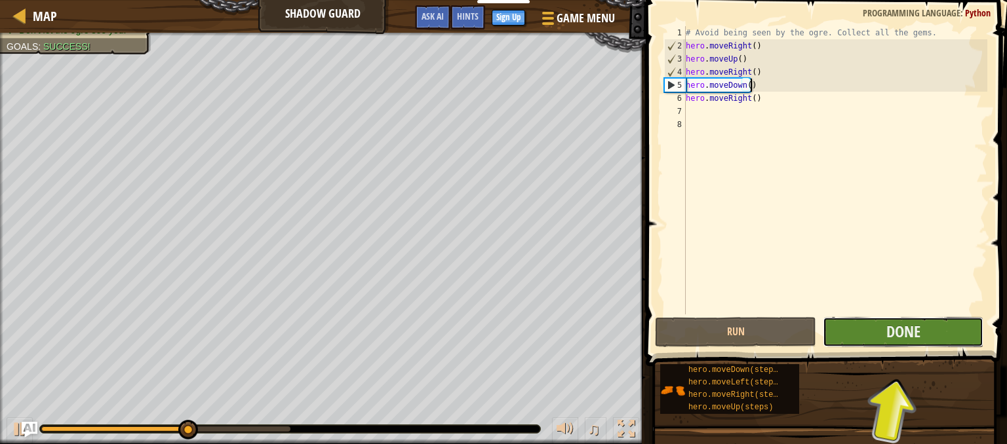
click at [886, 336] on span "Done" at bounding box center [903, 331] width 34 height 21
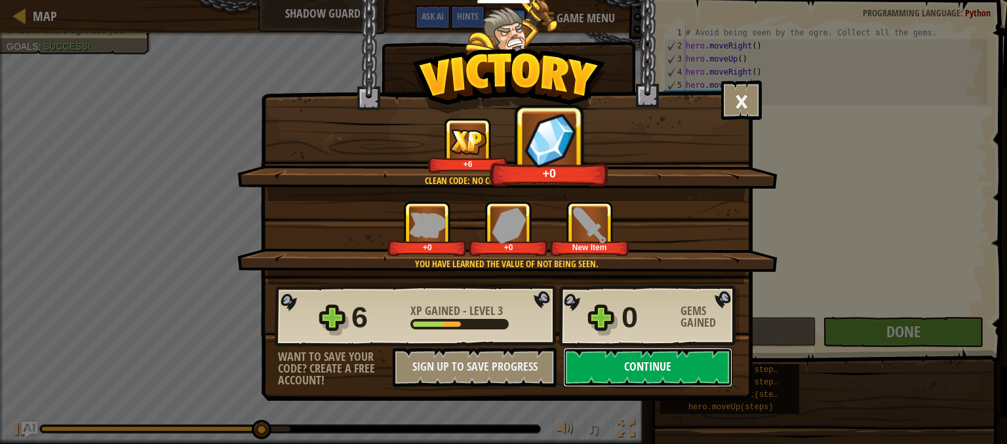
click at [668, 362] on button "Continue" at bounding box center [647, 367] width 169 height 39
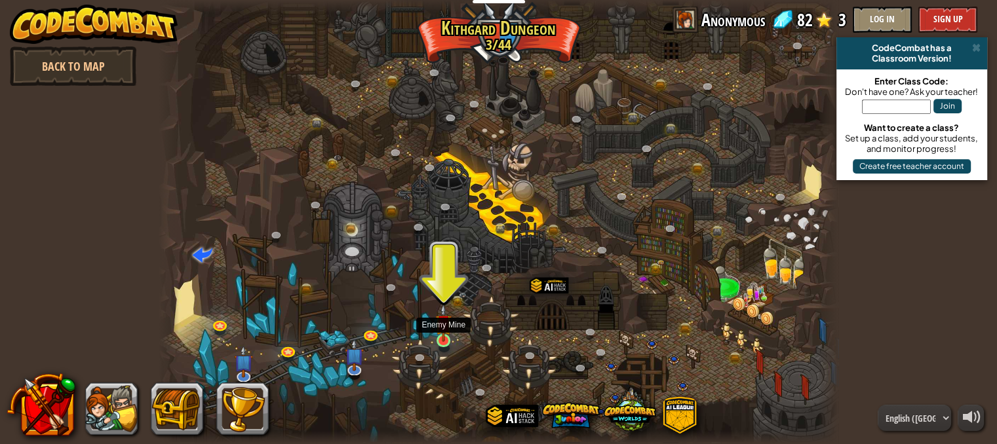
click at [437, 332] on img at bounding box center [443, 322] width 16 height 37
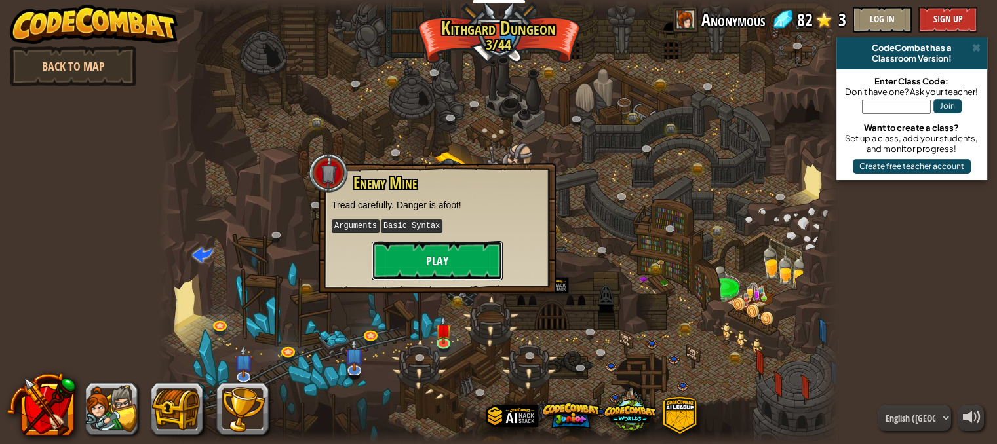
click at [412, 262] on button "Play" at bounding box center [437, 260] width 131 height 39
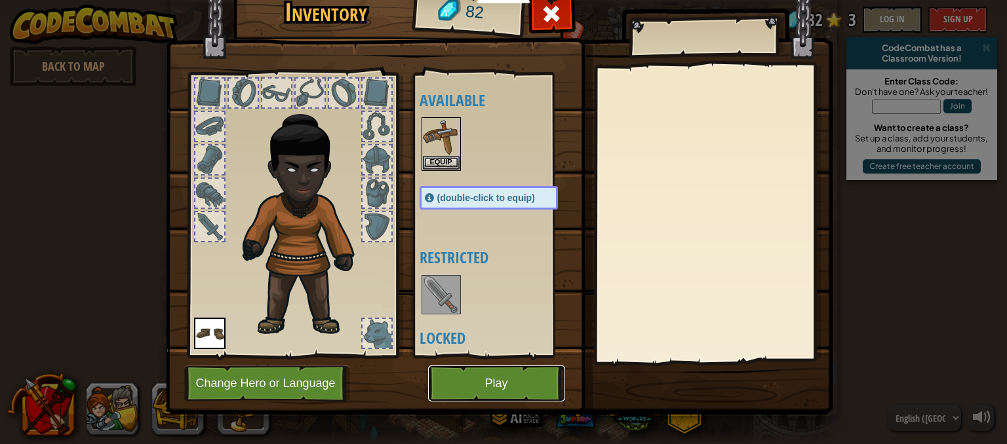
click at [477, 380] on button "Play" at bounding box center [496, 384] width 137 height 36
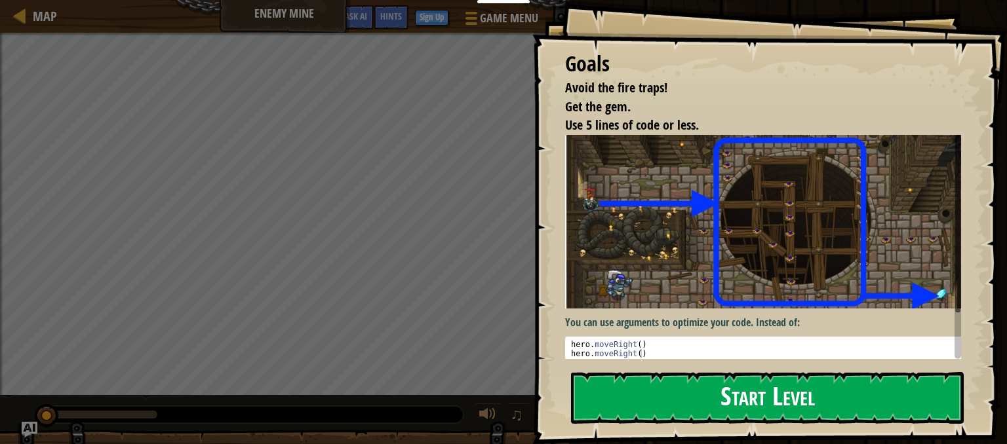
click at [766, 398] on button "Start Level" at bounding box center [767, 398] width 393 height 52
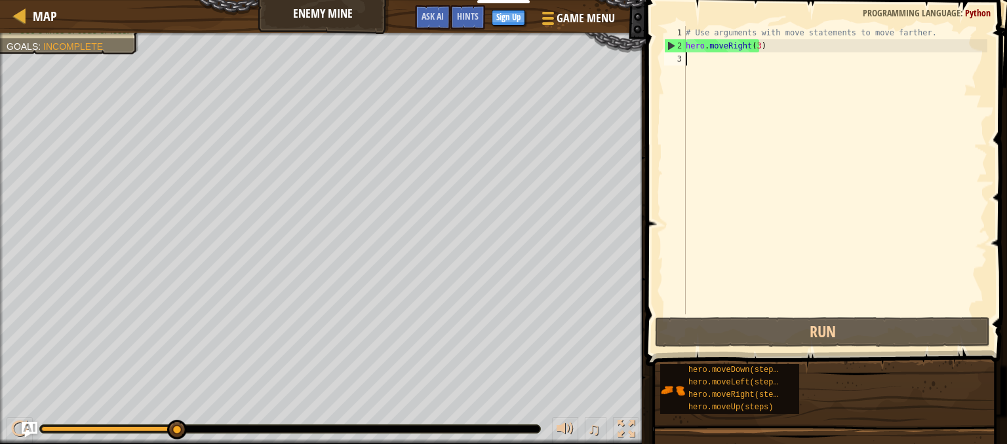
type textarea "mo"
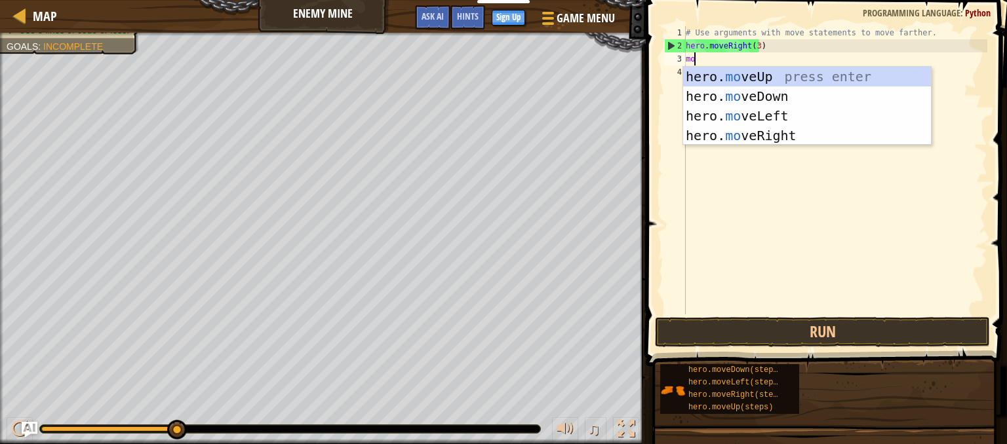
scroll to position [6, 0]
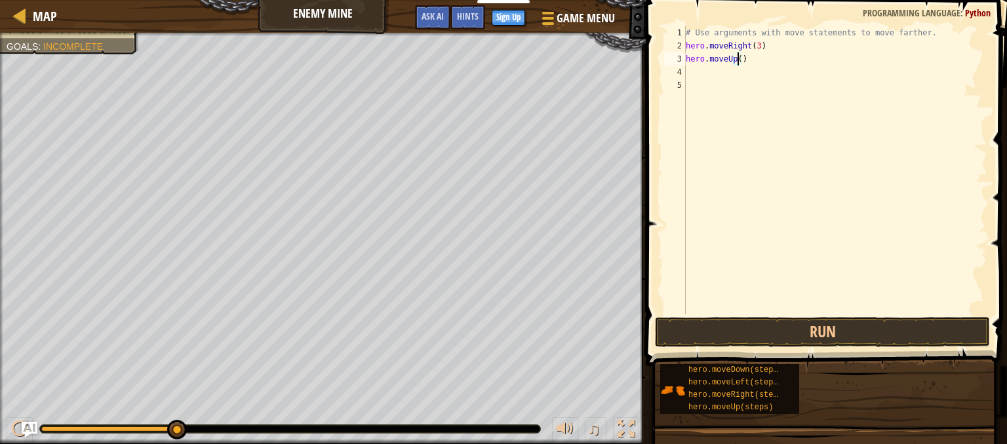
type textarea "hero.moveUp(1)"
type textarea "mo"
type textarea "hero.moveRight()"
type textarea "mo"
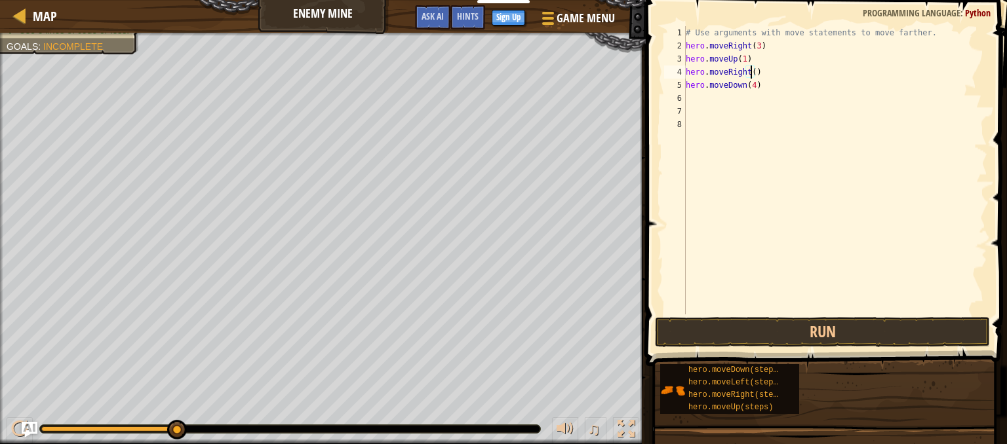
type textarea "hero.moveDown(4)"
type textarea "h"
type textarea "hero.moveRight(2)"
click at [710, 326] on button "Run" at bounding box center [822, 332] width 335 height 30
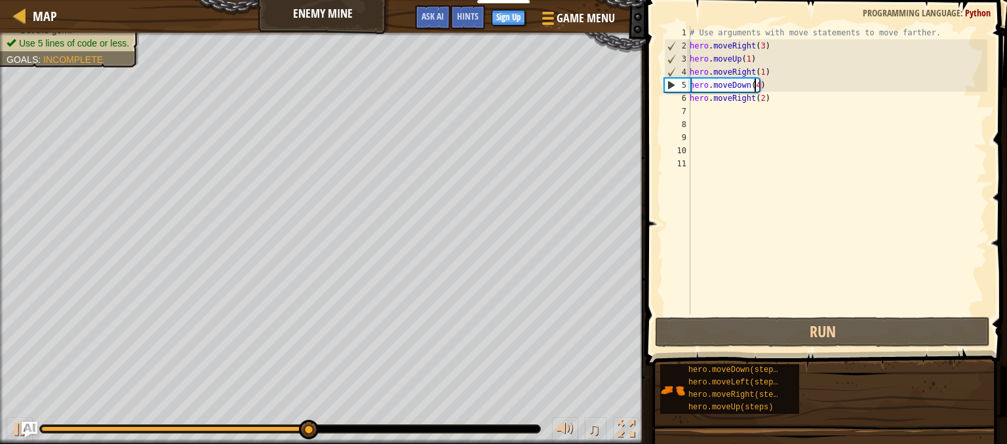
click at [754, 83] on div "# Use arguments with move statements to move farther. hero . moveRight ( 3 ) he…" at bounding box center [837, 183] width 300 height 315
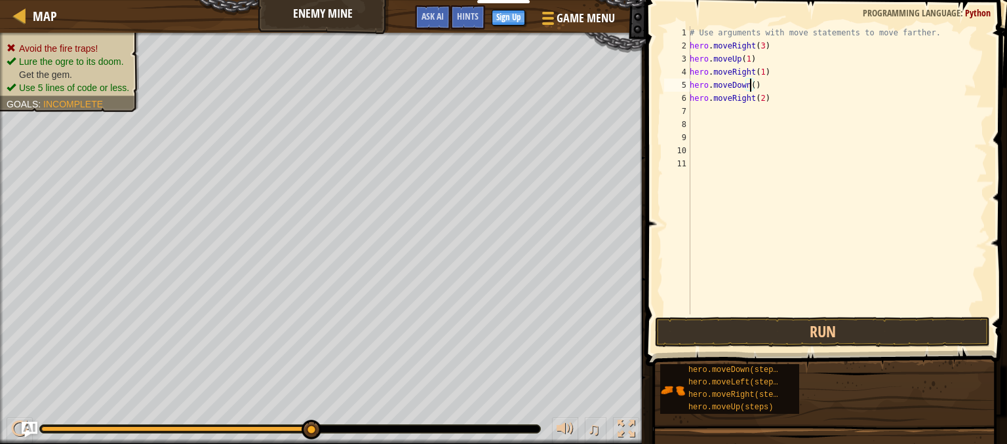
scroll to position [6, 5]
type textarea "hero.moveDown(3)"
click at [775, 330] on button "Run" at bounding box center [822, 332] width 335 height 30
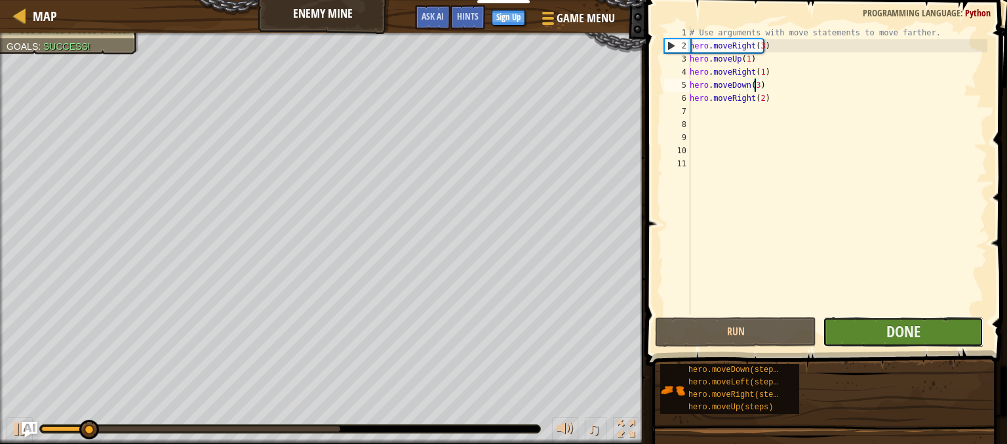
click at [845, 329] on button "Done" at bounding box center [902, 332] width 161 height 30
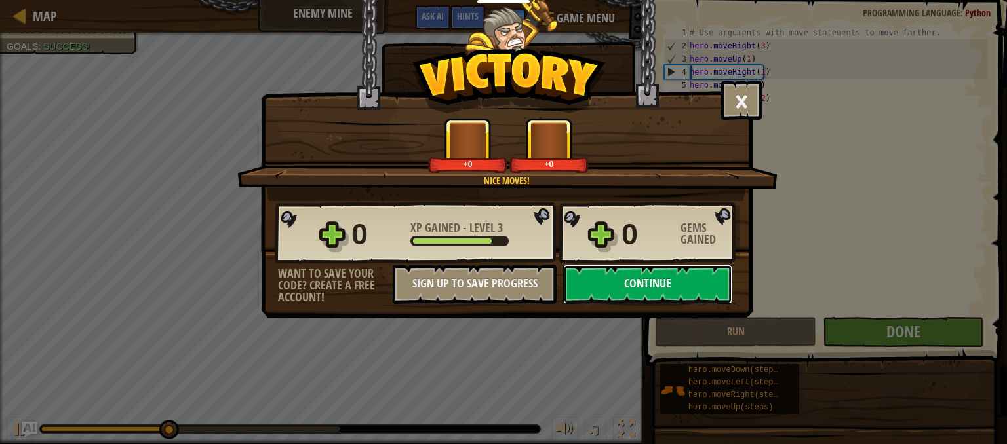
click at [619, 279] on button "Continue" at bounding box center [647, 284] width 169 height 39
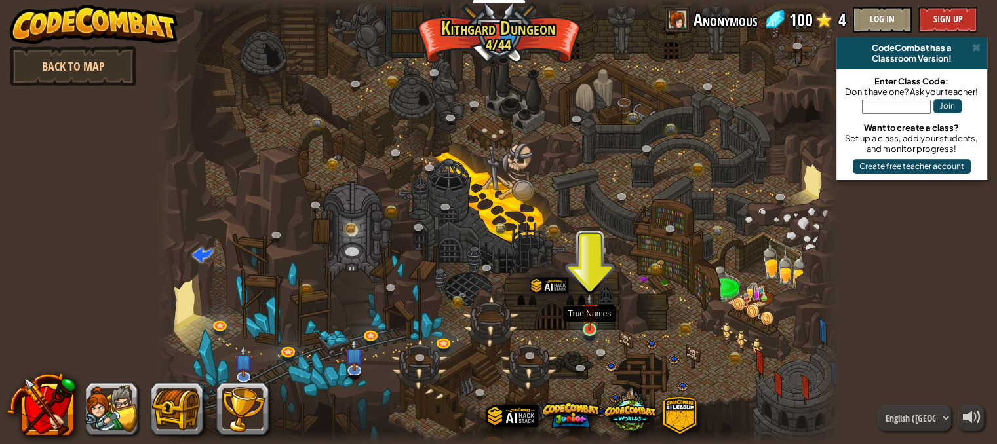
click at [586, 325] on img at bounding box center [589, 311] width 16 height 37
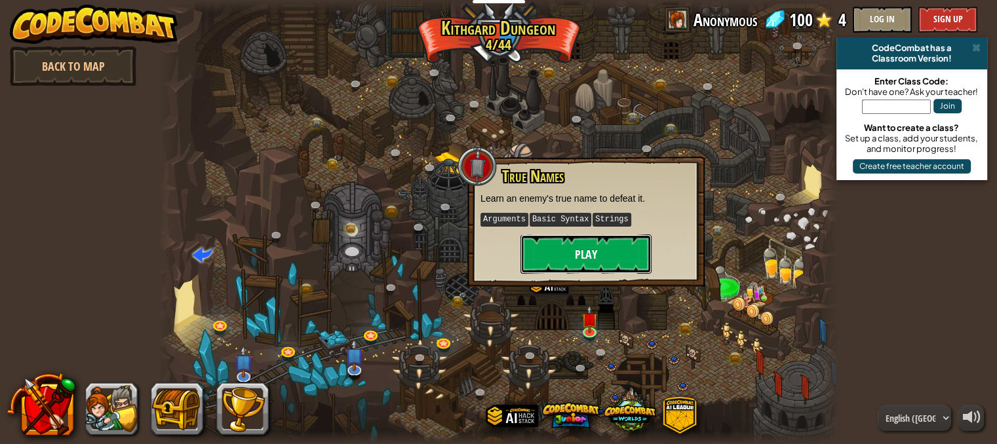
click at [579, 258] on button "Play" at bounding box center [585, 254] width 131 height 39
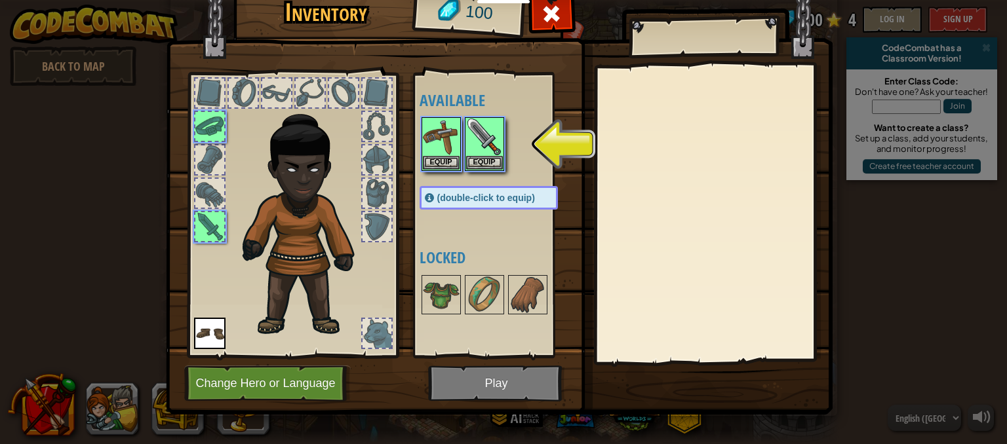
click at [469, 389] on img at bounding box center [499, 177] width 666 height 476
click at [478, 140] on img at bounding box center [484, 137] width 37 height 37
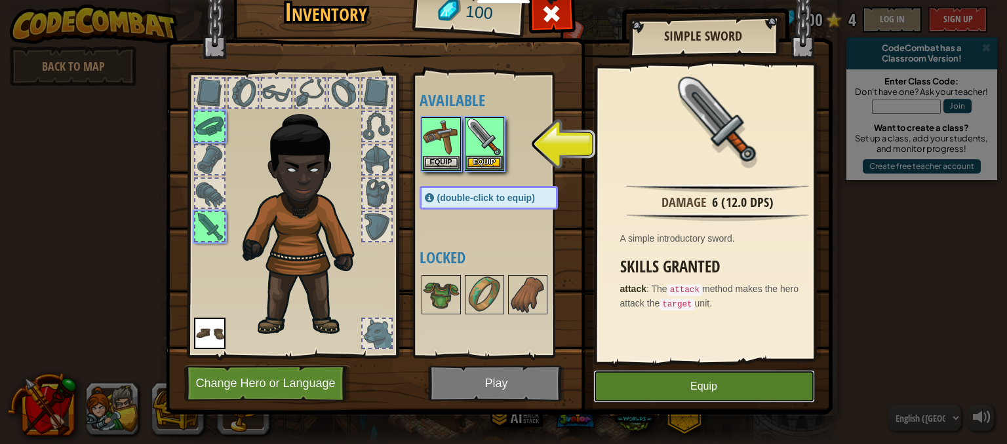
click at [639, 385] on button "Equip" at bounding box center [703, 386] width 221 height 33
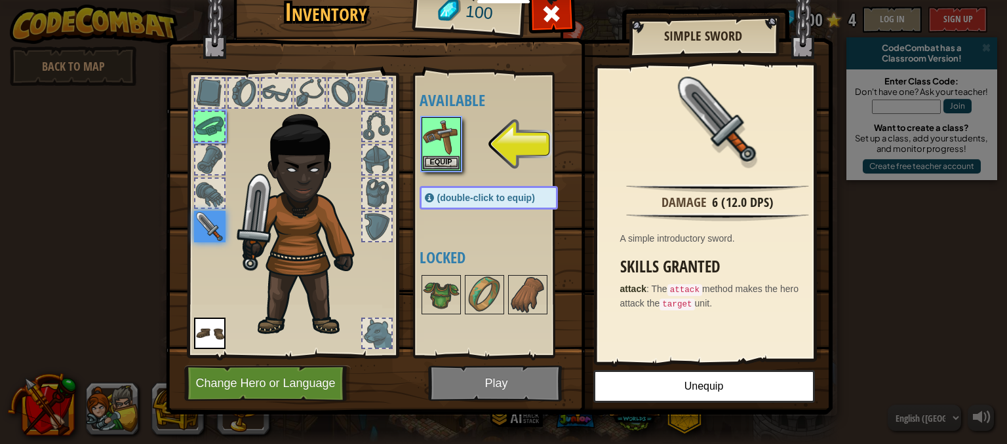
click at [502, 388] on img at bounding box center [499, 177] width 666 height 476
click at [442, 144] on img at bounding box center [441, 137] width 37 height 37
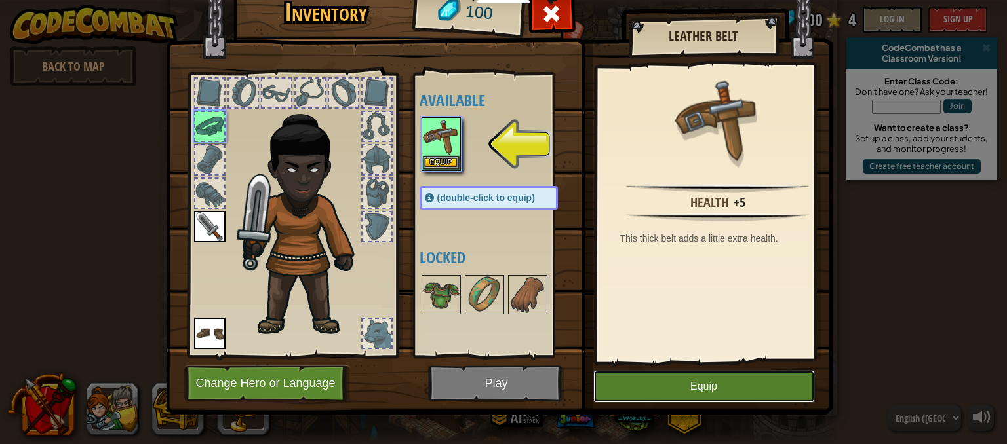
click at [621, 385] on button "Equip" at bounding box center [703, 386] width 221 height 33
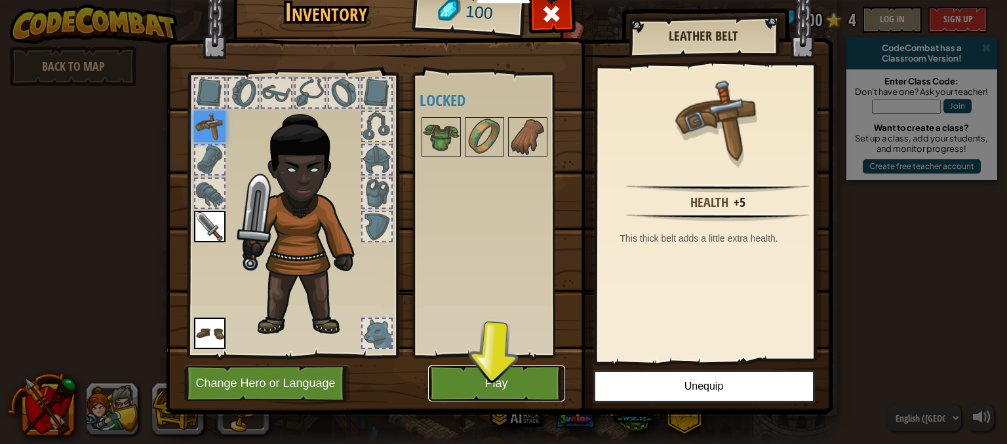
click at [493, 379] on button "Play" at bounding box center [496, 384] width 137 height 36
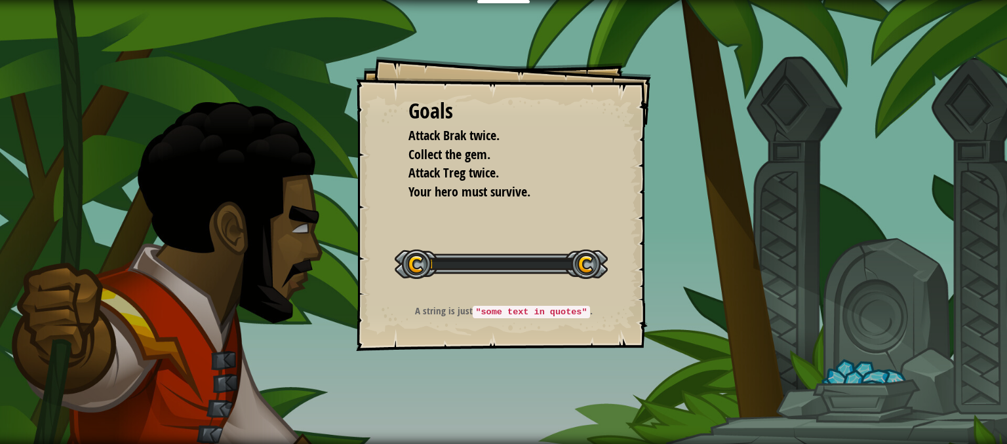
click at [520, 385] on div "Goals Attack Brak twice. Collect the gem. Attack Treg twice. Your hero must sur…" at bounding box center [503, 222] width 1007 height 444
click at [503, 371] on div "Goals Attack Brak twice. Collect the gem. Attack Treg twice. Your hero must sur…" at bounding box center [503, 222] width 1007 height 444
click at [506, 367] on div "Goals Attack Brak twice. Collect the gem. Attack Treg twice. Your hero must sur…" at bounding box center [503, 222] width 1007 height 444
click at [508, 368] on div "Goals Attack Brak twice. Collect the gem. Attack Treg twice. Your hero must sur…" at bounding box center [503, 222] width 1007 height 444
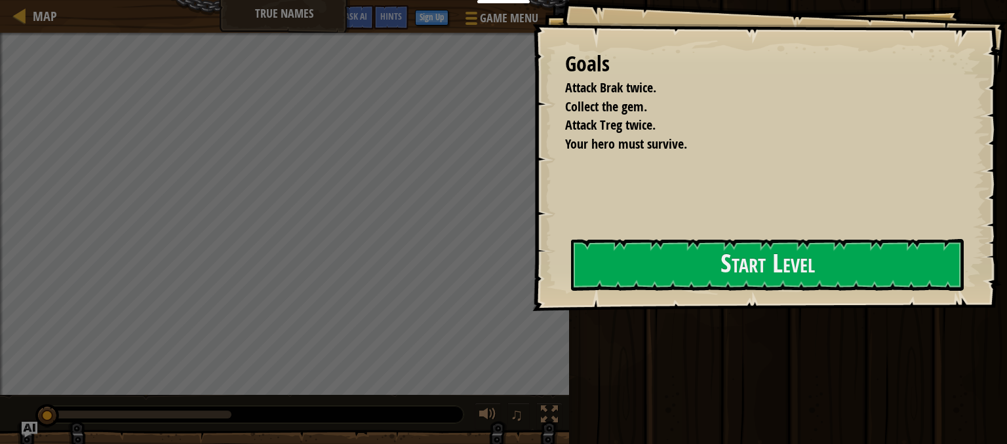
click at [559, 303] on div "Goals Attack Brak twice. Collect the gem. Attack Treg twice. Your hero must sur…" at bounding box center [769, 155] width 474 height 311
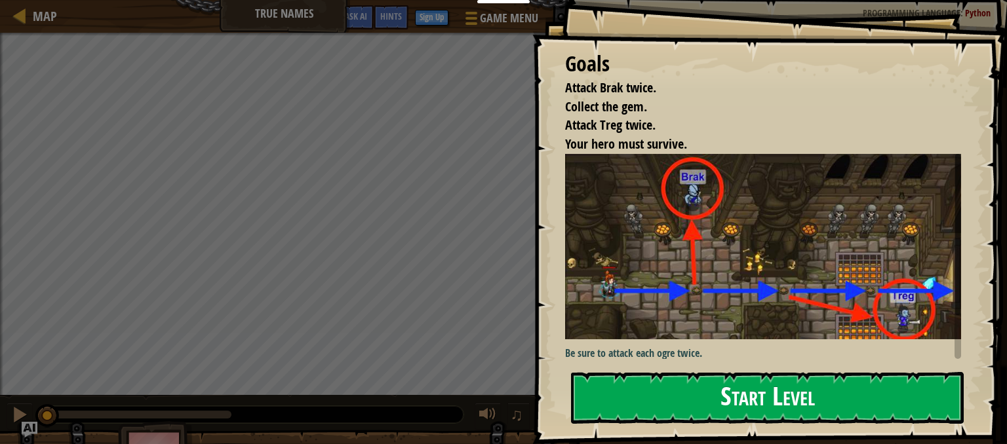
drag, startPoint x: 613, startPoint y: 399, endPoint x: 510, endPoint y: 414, distance: 104.5
click at [613, 400] on button "Start Level" at bounding box center [767, 398] width 393 height 52
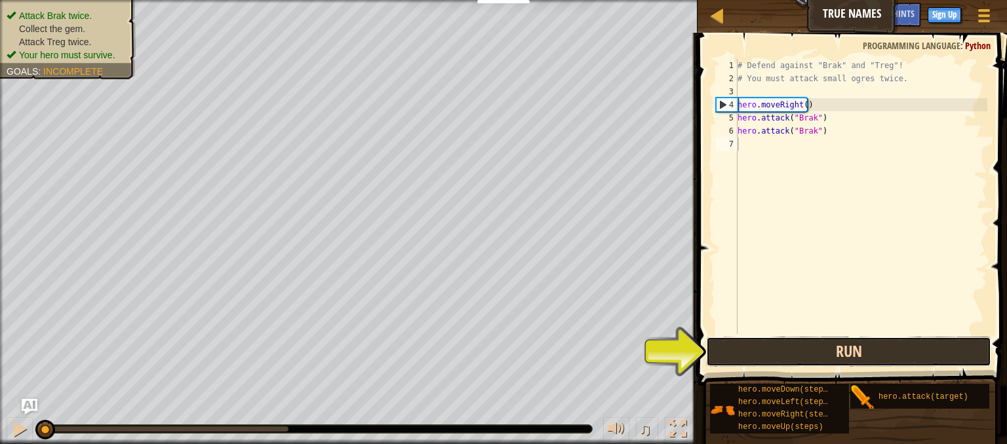
click at [756, 353] on button "Run" at bounding box center [848, 352] width 285 height 30
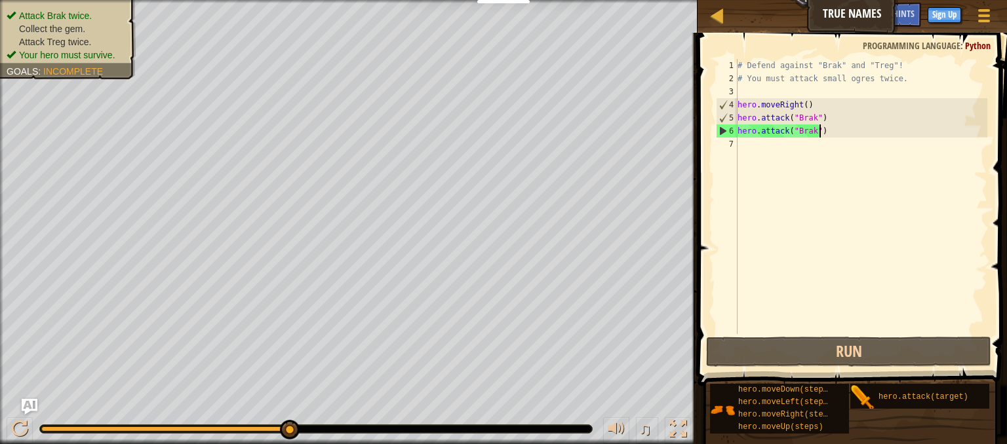
click at [845, 136] on div "# Defend against "Brak" and "Treg"! # You must attack small ogres twice. hero .…" at bounding box center [861, 209] width 252 height 301
type textarea "hero.attack("Brak")"
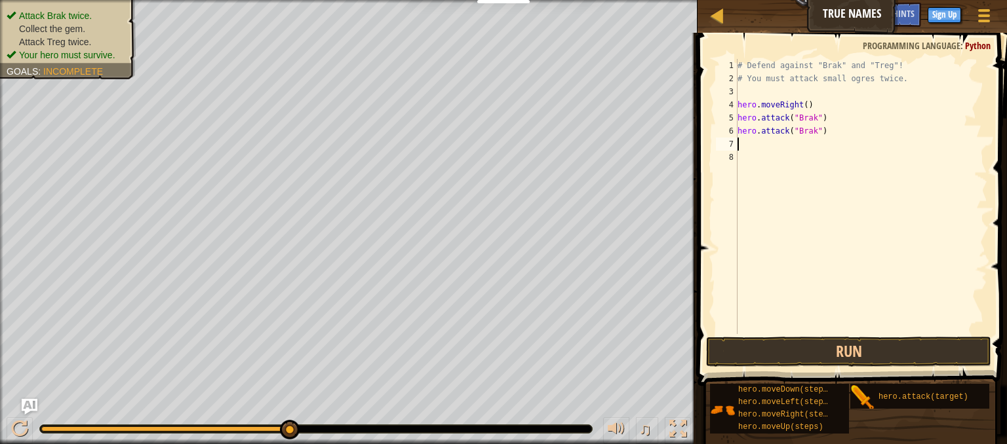
type textarea "m"
type textarea "hero.moveRight()"
type textarea "hero.attack("Treg")"
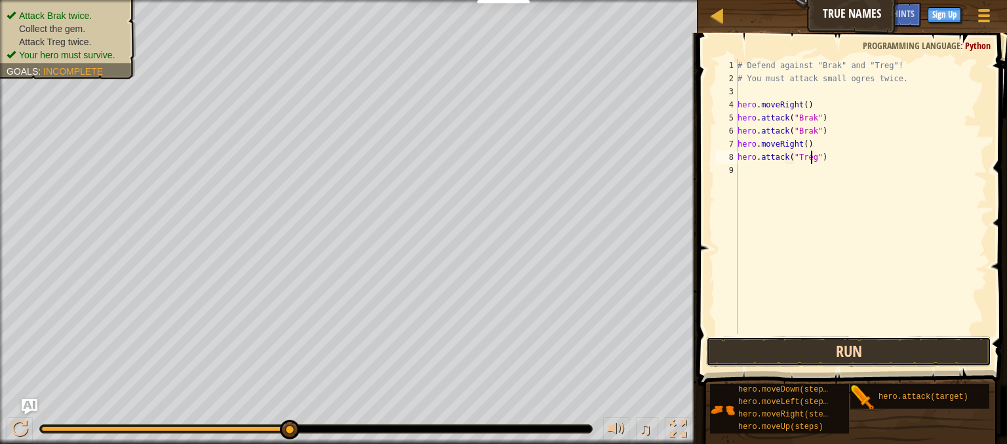
click at [790, 357] on button "Run" at bounding box center [848, 352] width 285 height 30
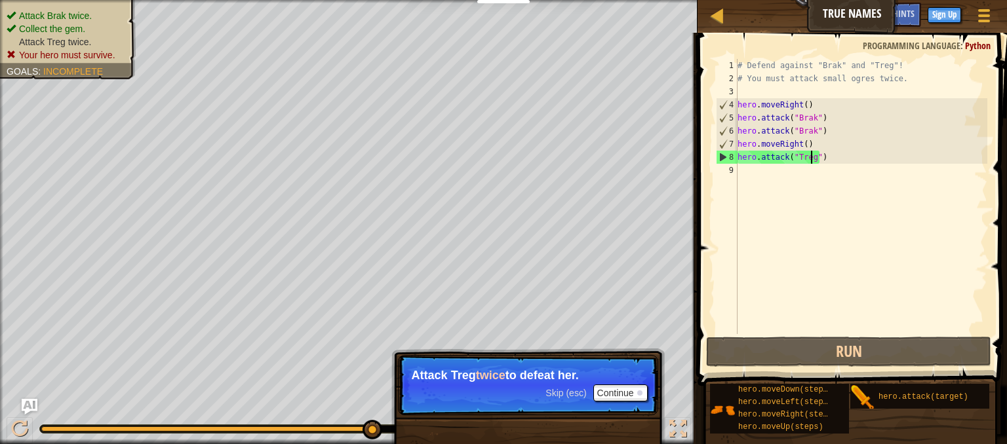
click at [835, 163] on div "# Defend against "Brak" and "Treg"! # You must attack small ogres twice. hero .…" at bounding box center [861, 209] width 252 height 301
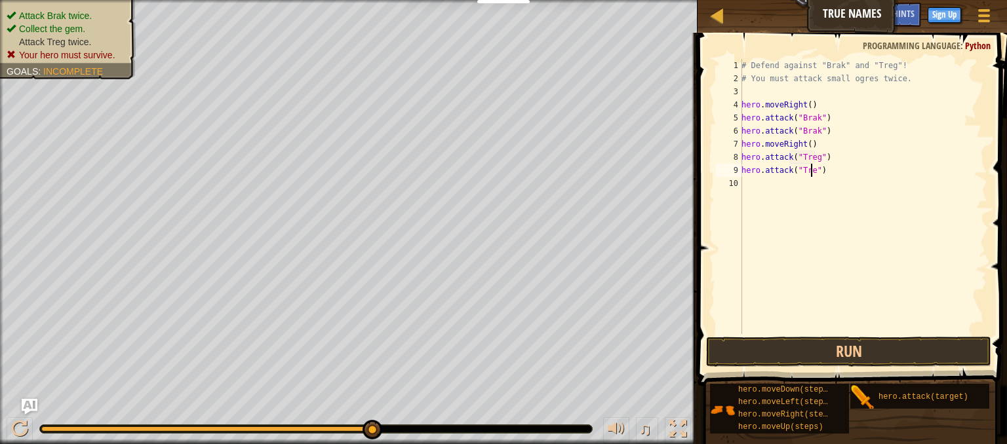
type textarea "hero.attack("Treg")"
click at [833, 168] on div "# Defend against "Brak" and "Treg"! # You must attack small ogres twice. hero .…" at bounding box center [863, 209] width 248 height 301
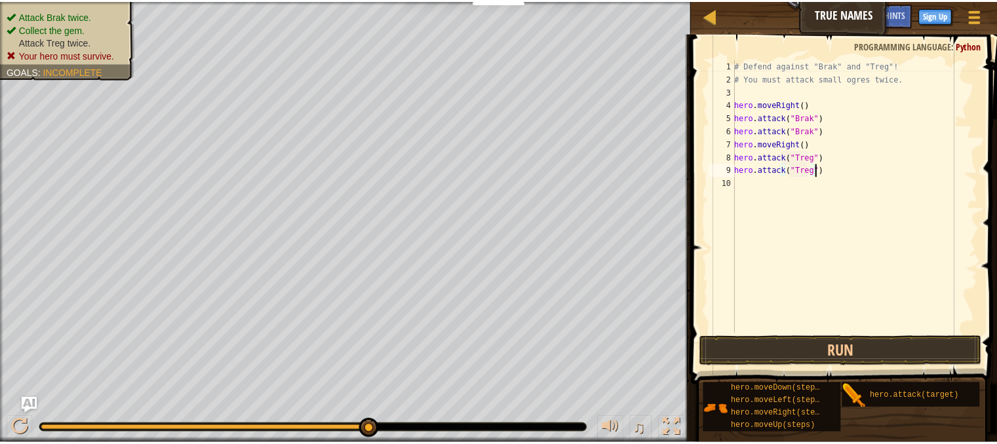
scroll to position [6, 0]
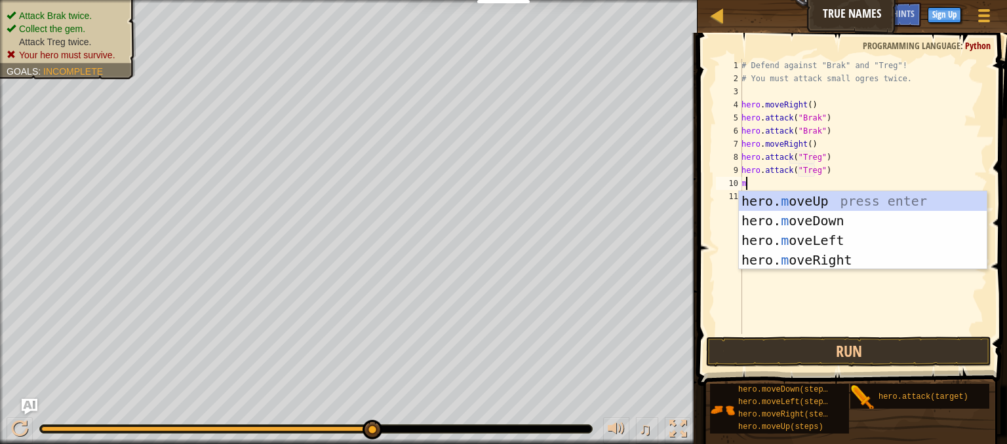
type textarea "mo"
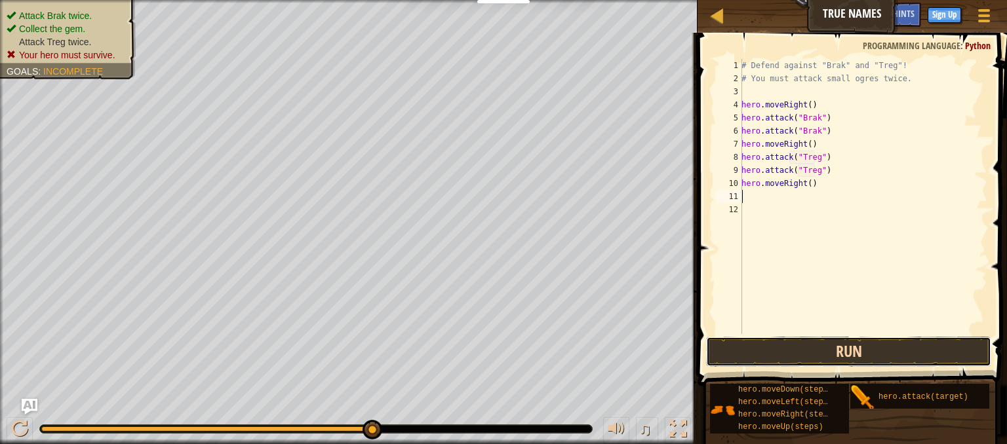
click at [866, 344] on button "Run" at bounding box center [848, 352] width 285 height 30
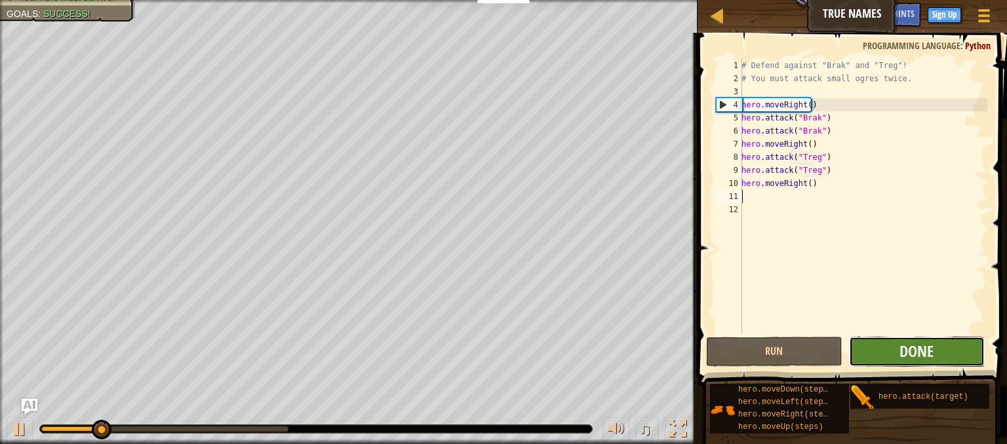
click at [868, 345] on button "Done" at bounding box center [917, 352] width 136 height 30
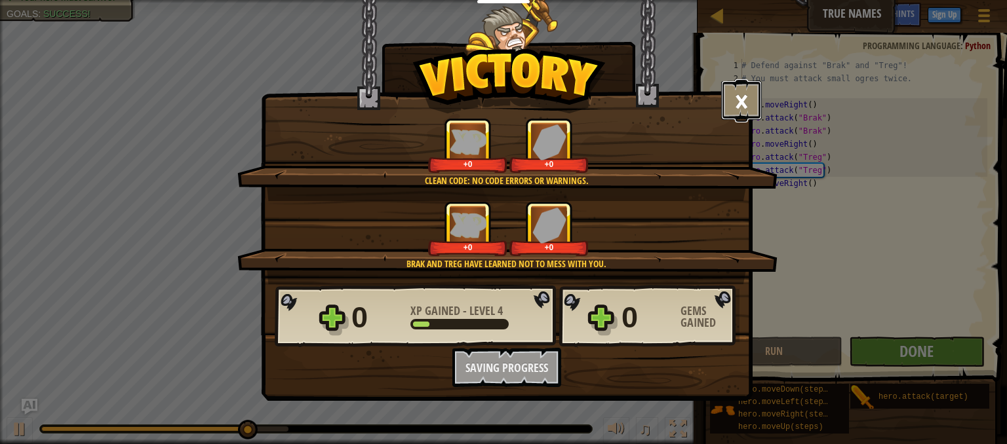
click at [743, 107] on button "×" at bounding box center [741, 100] width 41 height 39
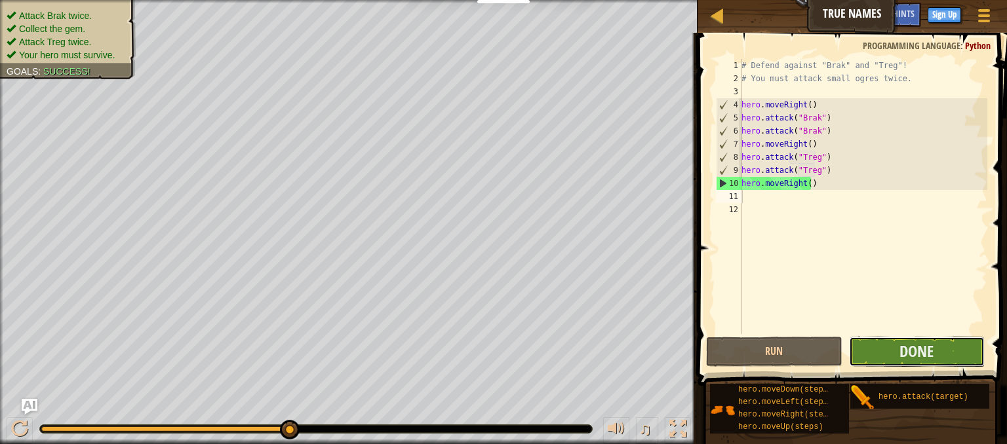
click at [886, 348] on button "Done" at bounding box center [917, 352] width 136 height 30
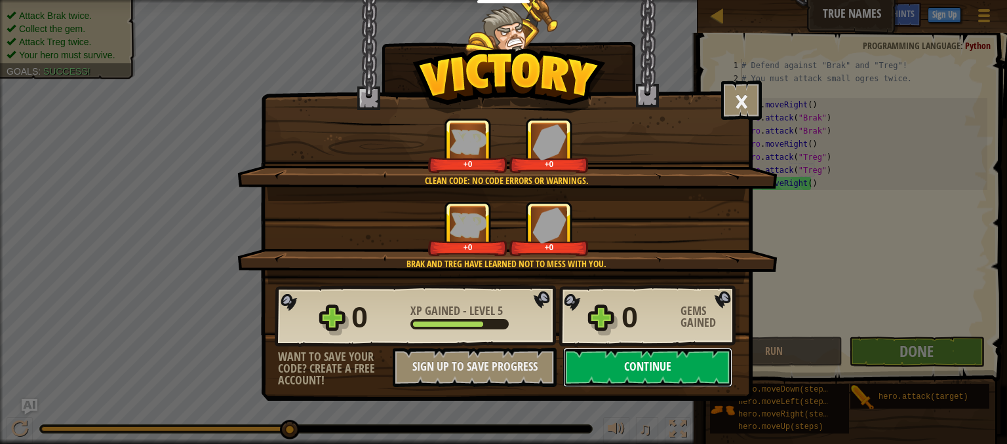
click at [664, 365] on button "Continue" at bounding box center [647, 367] width 169 height 39
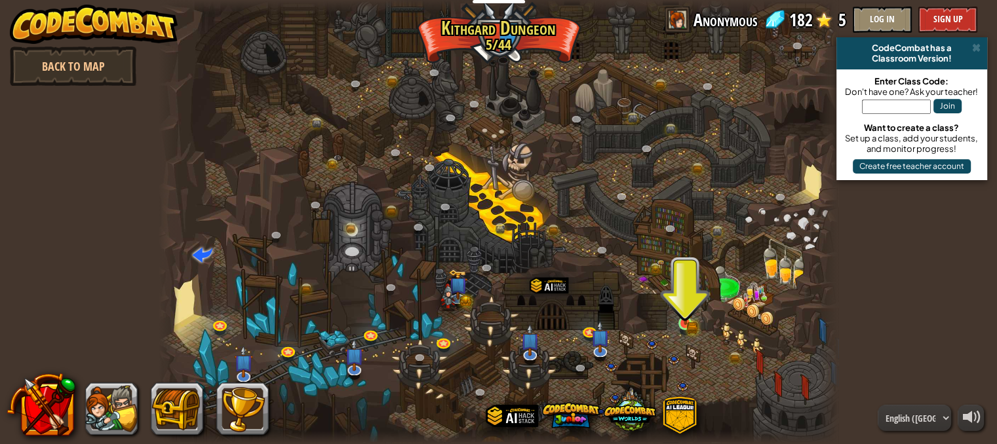
drag, startPoint x: 676, startPoint y: 281, endPoint x: 691, endPoint y: 301, distance: 25.3
click at [679, 284] on div at bounding box center [499, 222] width 680 height 444
click at [694, 307] on div at bounding box center [499, 222] width 680 height 444
click at [686, 310] on img at bounding box center [685, 307] width 10 height 10
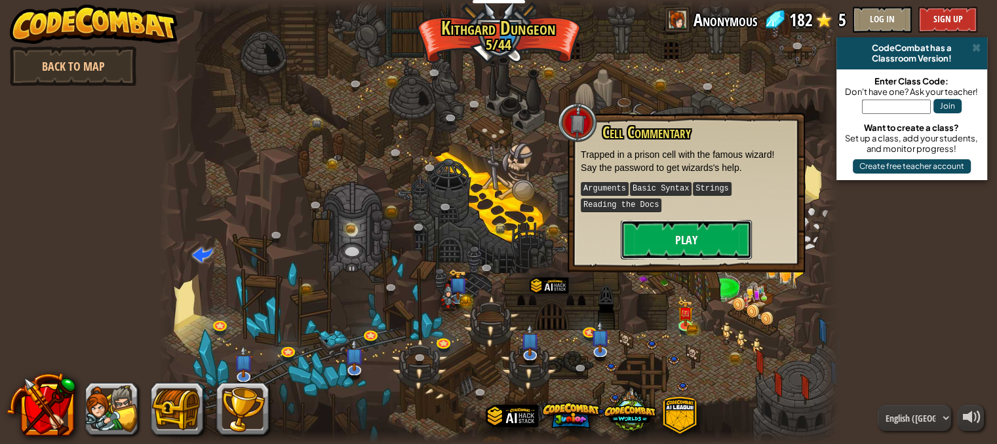
click at [677, 257] on button "Play" at bounding box center [686, 239] width 131 height 39
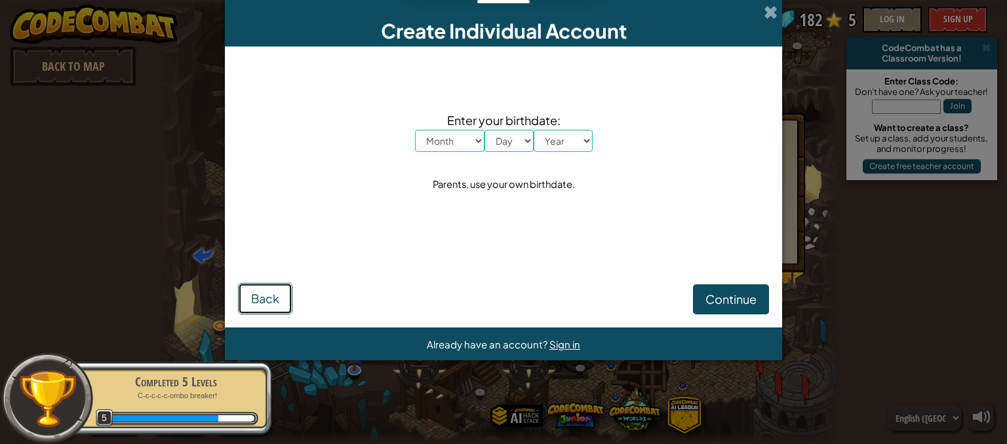
click at [278, 297] on span "Back" at bounding box center [265, 298] width 28 height 15
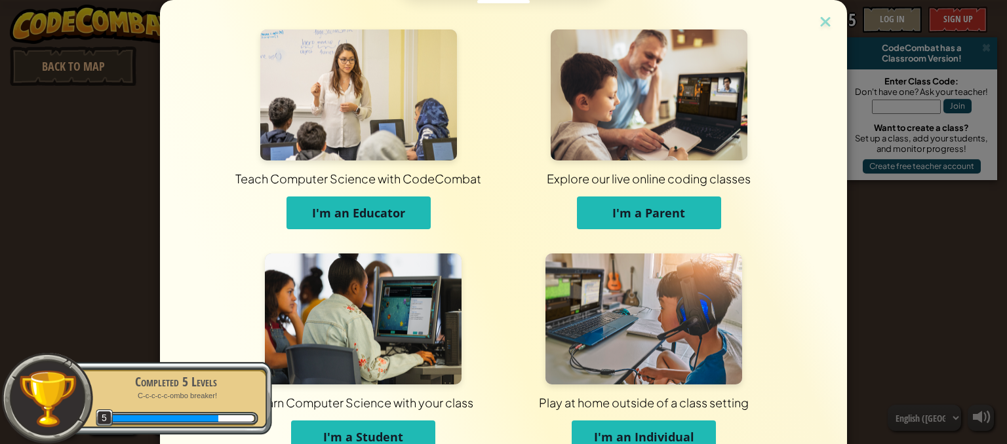
click at [588, 225] on button "I'm a Parent" at bounding box center [649, 213] width 144 height 33
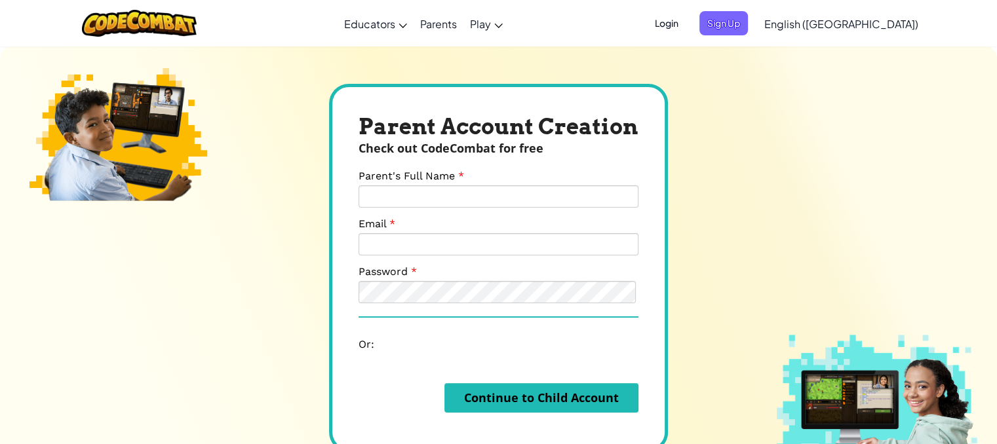
click at [705, 260] on div "Parent Account Creation Check out CodeCombat for free Parent's Full Name Email …" at bounding box center [498, 268] width 997 height 444
click at [690, 263] on div "Parent Account Creation Check out CodeCombat for free Parent's Full Name Email …" at bounding box center [498, 268] width 997 height 444
click at [243, 322] on div "Parent Account Creation Check out CodeCombat for free Parent's Full Name Email …" at bounding box center [498, 268] width 997 height 444
click at [52, 79] on img at bounding box center [118, 134] width 197 height 133
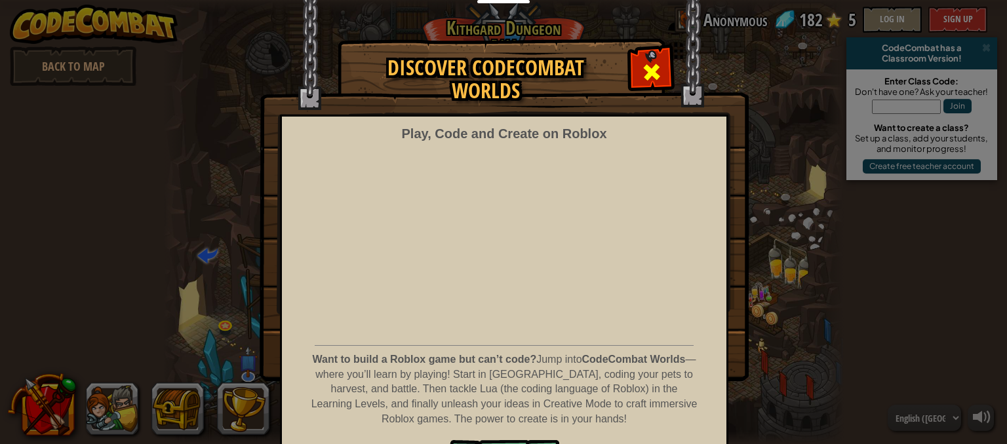
click at [662, 75] on div at bounding box center [650, 70] width 41 height 41
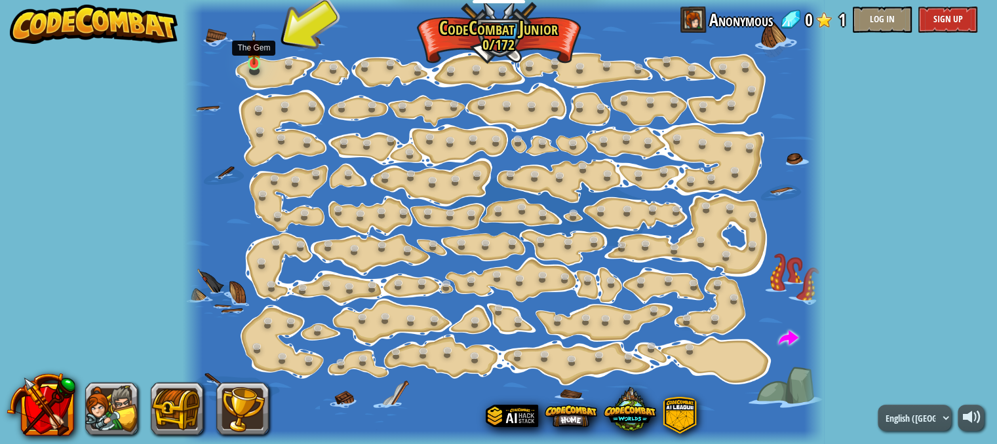
click at [254, 59] on img at bounding box center [253, 47] width 15 height 35
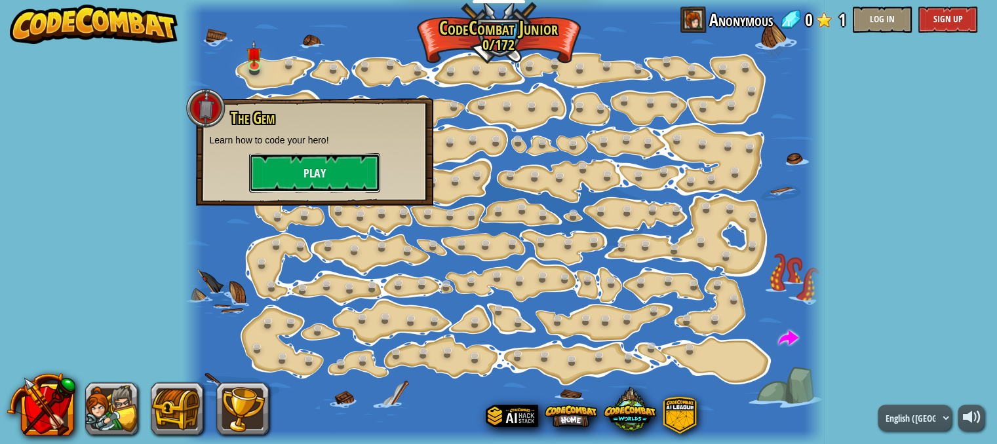
click at [330, 179] on button "Play" at bounding box center [314, 172] width 131 height 39
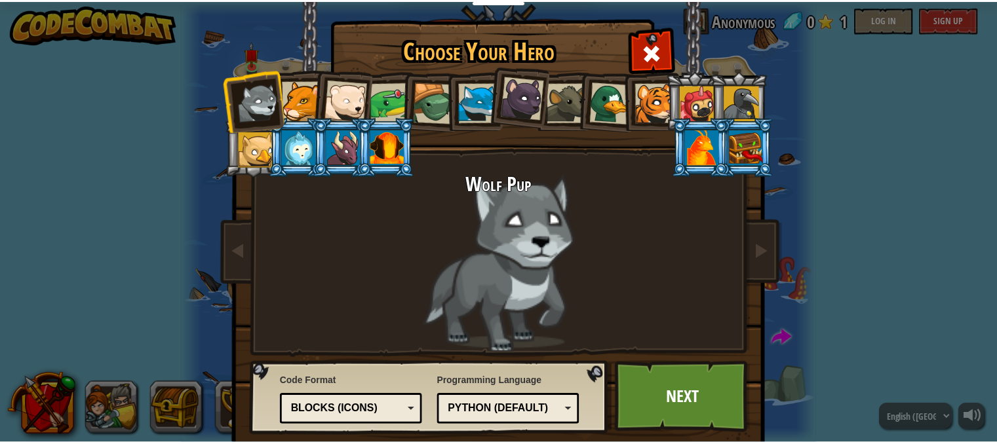
scroll to position [26, 0]
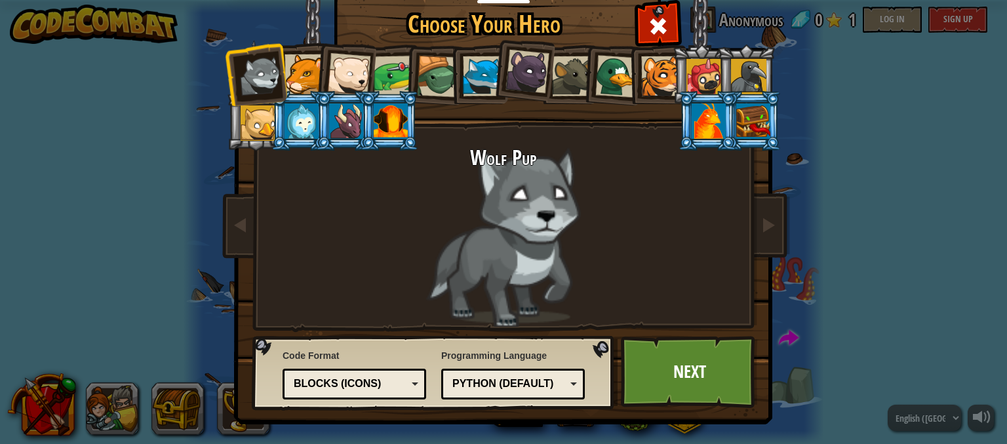
click at [341, 77] on div at bounding box center [348, 74] width 43 height 43
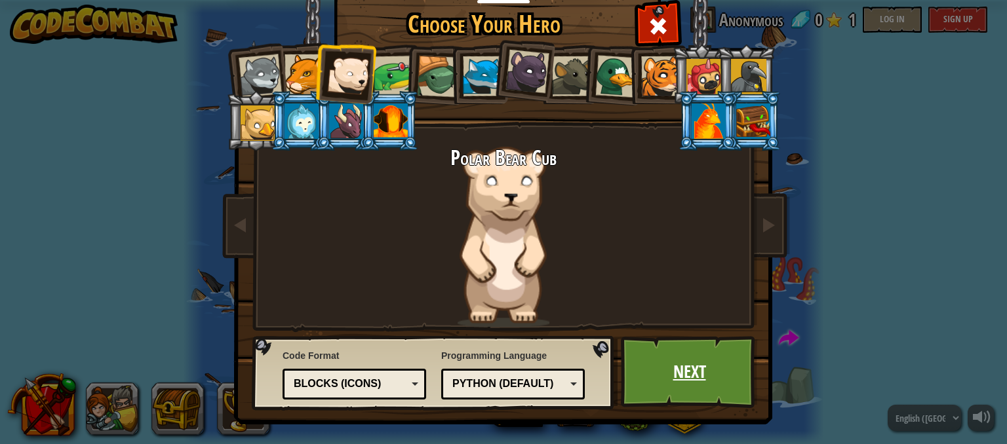
click at [675, 354] on link "Next" at bounding box center [689, 372] width 137 height 72
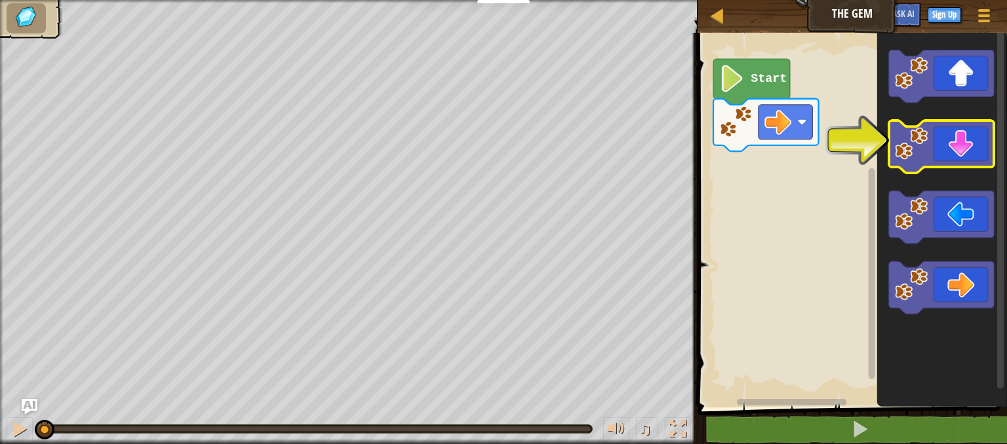
click at [975, 163] on icon "Blockly Workspace" at bounding box center [942, 147] width 106 height 52
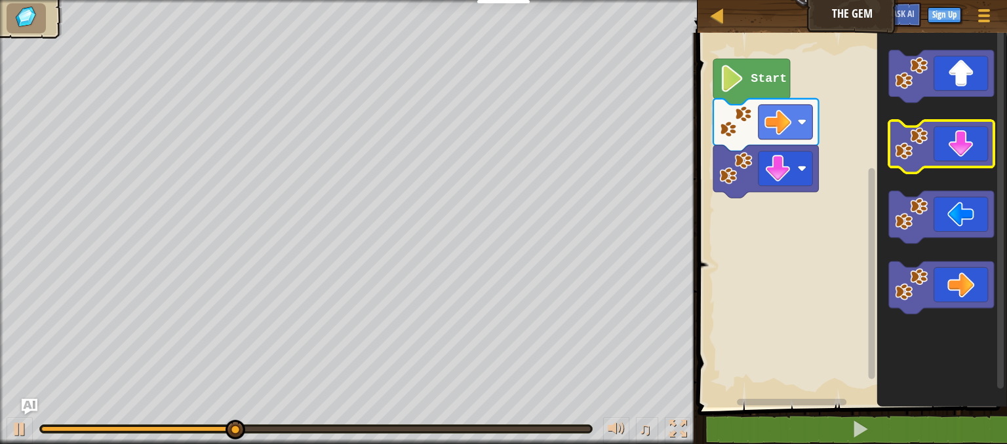
click at [943, 151] on icon "Blockly Workspace" at bounding box center [942, 147] width 106 height 52
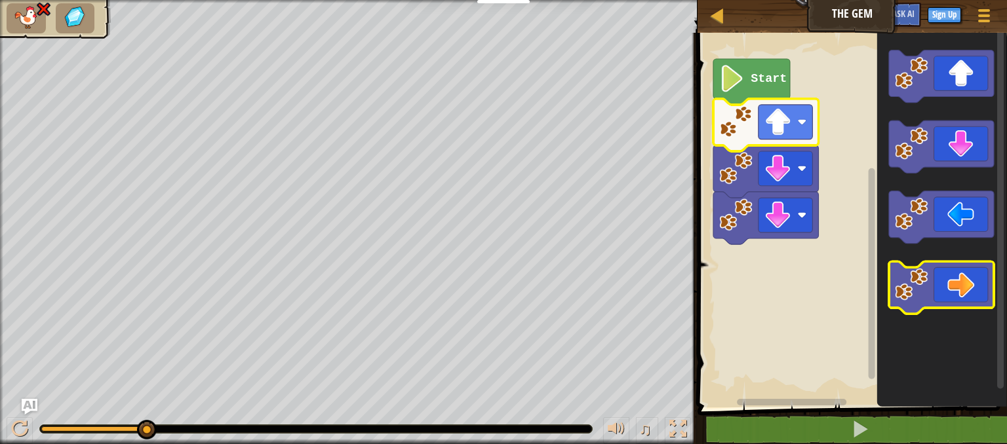
click at [972, 271] on icon "Blockly Workspace" at bounding box center [942, 288] width 106 height 52
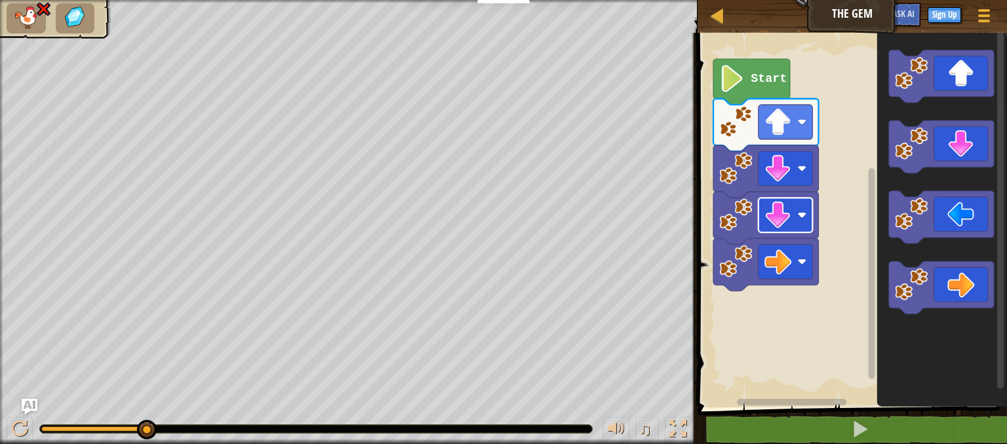
click at [792, 221] on rect "Blockly Workspace" at bounding box center [785, 215] width 54 height 35
click at [786, 195] on icon "Blockly Workspace" at bounding box center [766, 218] width 106 height 52
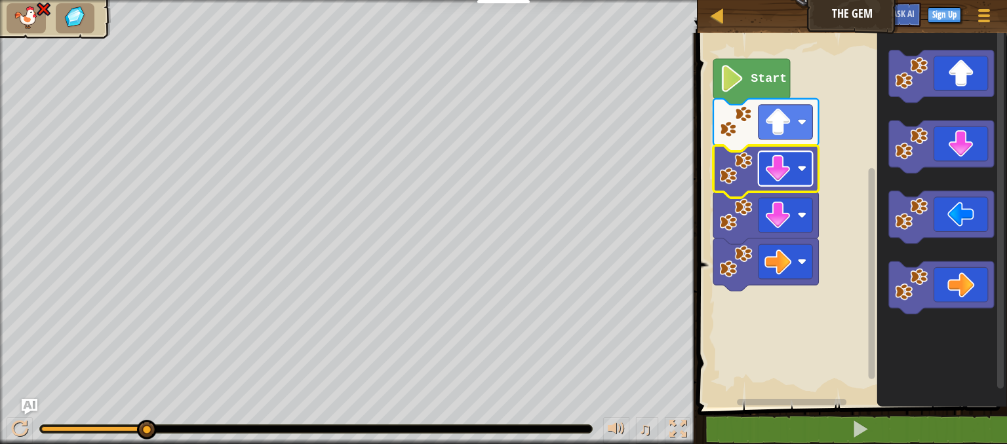
click at [783, 175] on image "Blockly Workspace" at bounding box center [777, 168] width 27 height 27
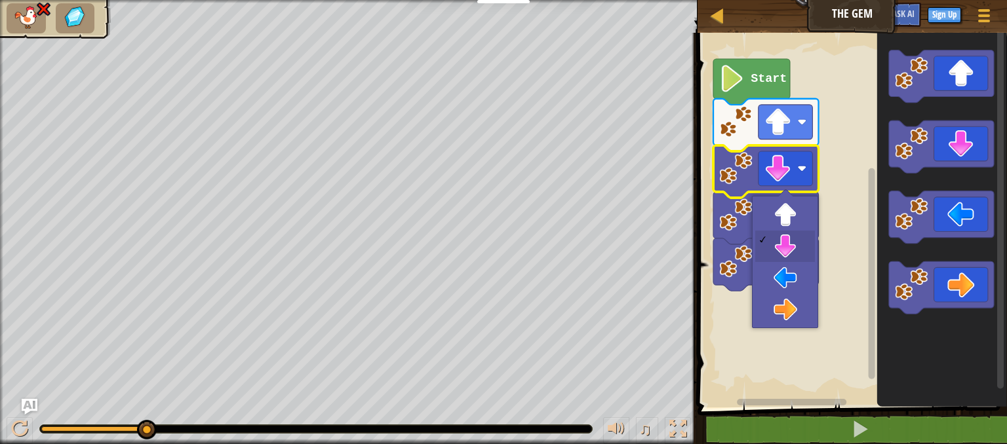
click at [750, 74] on text "Start" at bounding box center [768, 79] width 36 height 14
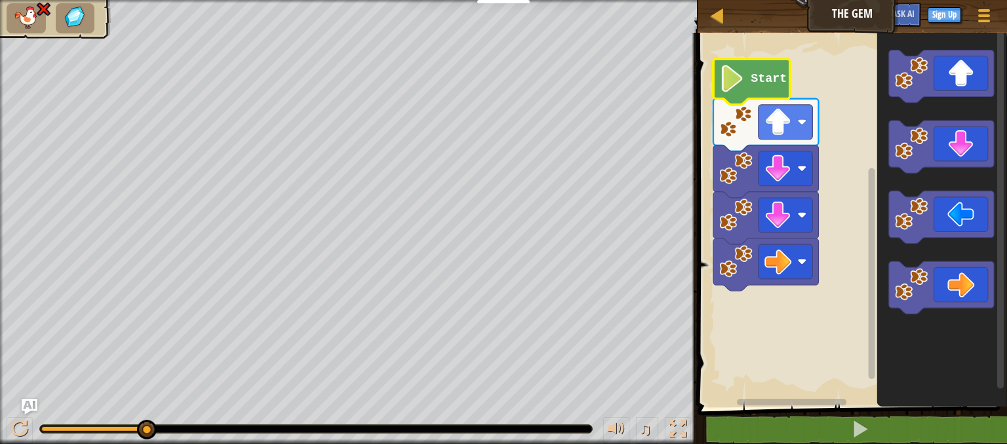
click at [725, 86] on image "Blockly Workspace" at bounding box center [732, 78] width 26 height 27
click at [784, 155] on image "Blockly Workspace" at bounding box center [777, 168] width 27 height 27
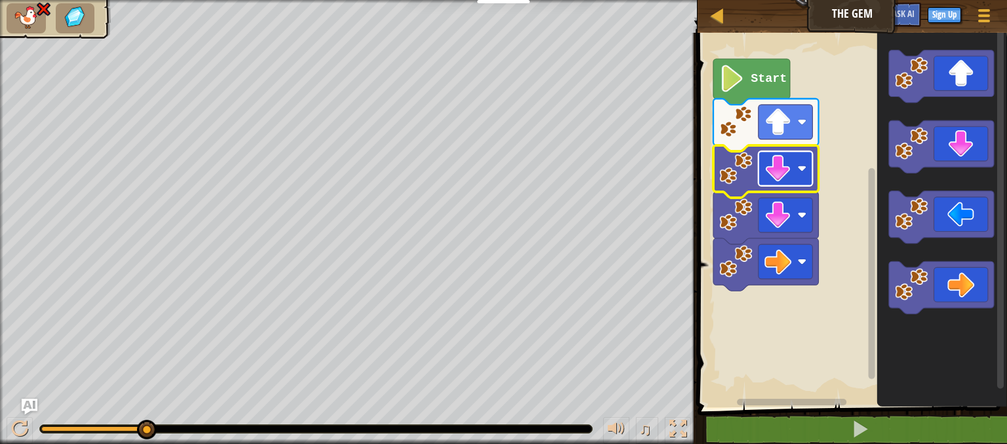
click at [782, 170] on image "Blockly Workspace" at bounding box center [777, 168] width 27 height 27
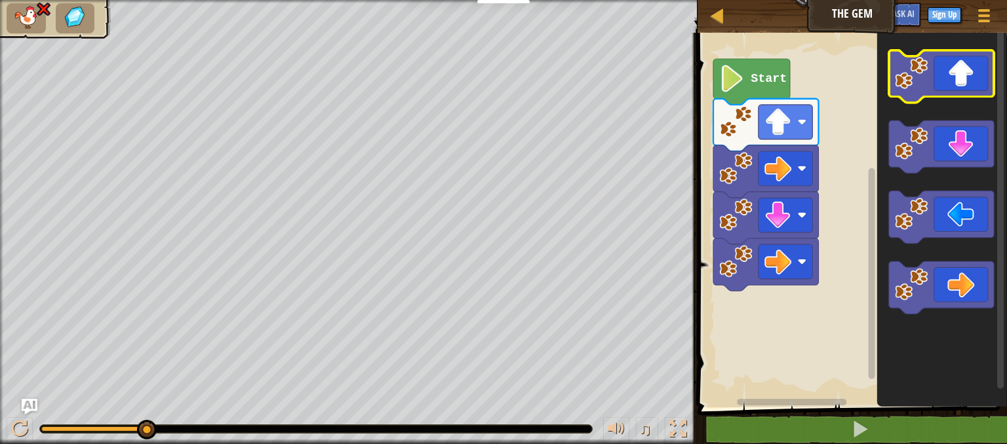
click at [928, 69] on icon "Blockly Workspace" at bounding box center [942, 76] width 106 height 52
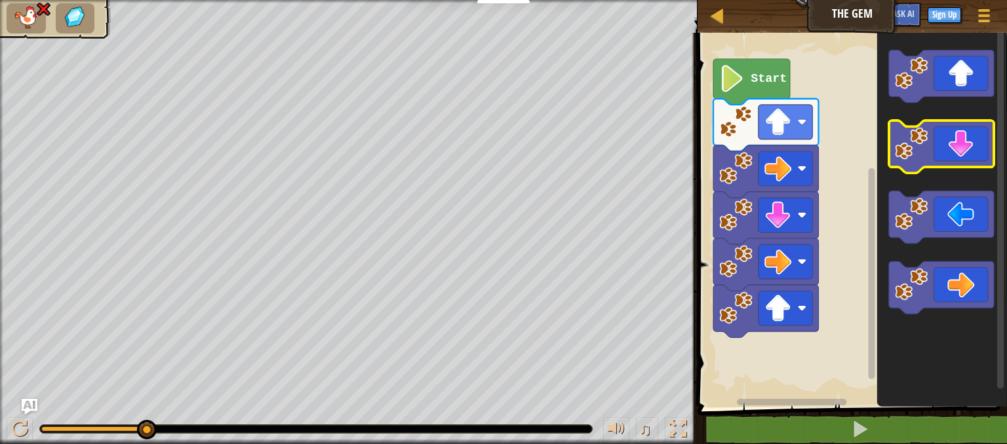
click at [949, 138] on icon "Blockly Workspace" at bounding box center [942, 147] width 106 height 52
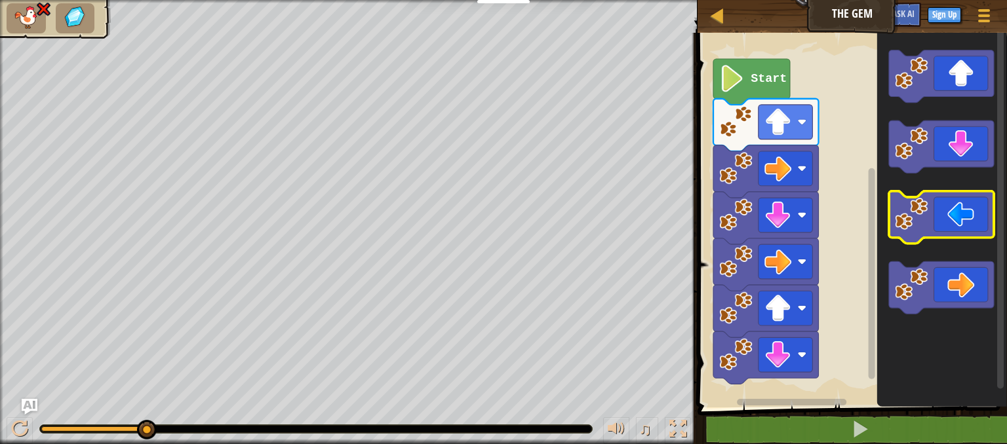
click at [952, 213] on icon "Blockly Workspace" at bounding box center [942, 217] width 106 height 52
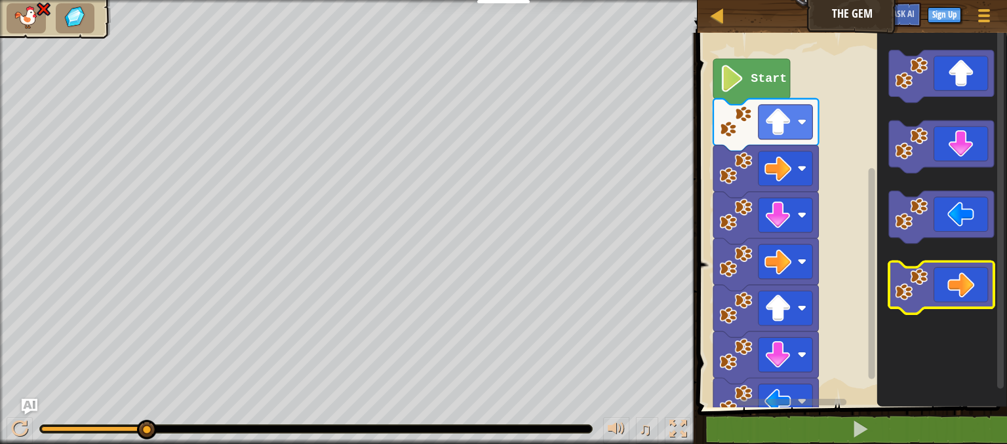
click at [948, 275] on icon "Blockly Workspace" at bounding box center [942, 288] width 106 height 52
click at [818, 287] on rect "Blockly Workspace" at bounding box center [849, 216] width 313 height 381
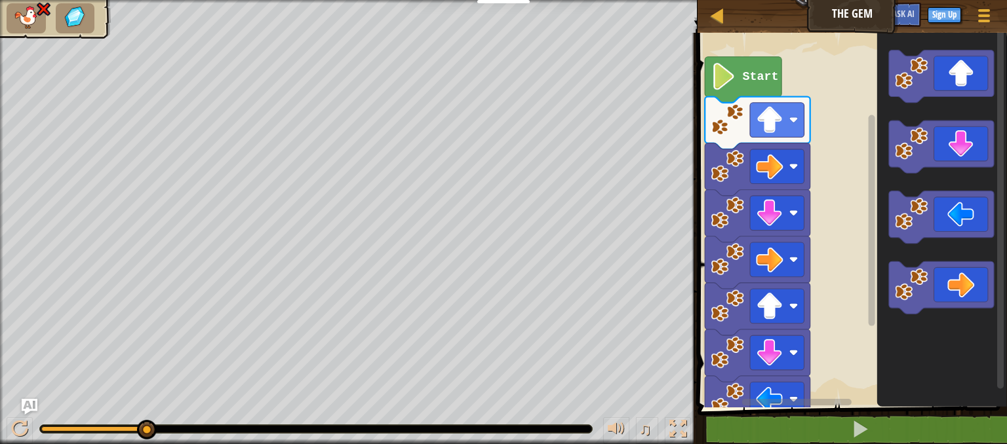
click at [731, 77] on image "Blockly Workspace" at bounding box center [723, 76] width 26 height 27
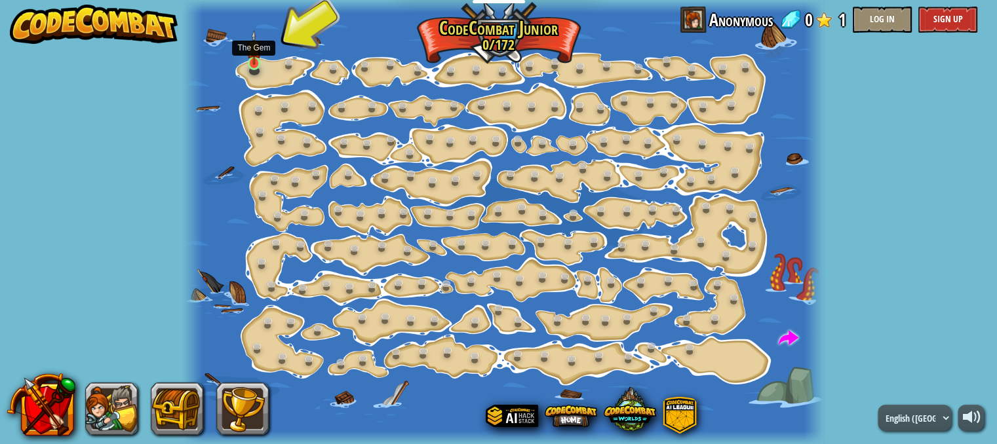
click at [246, 64] on img at bounding box center [253, 47] width 15 height 35
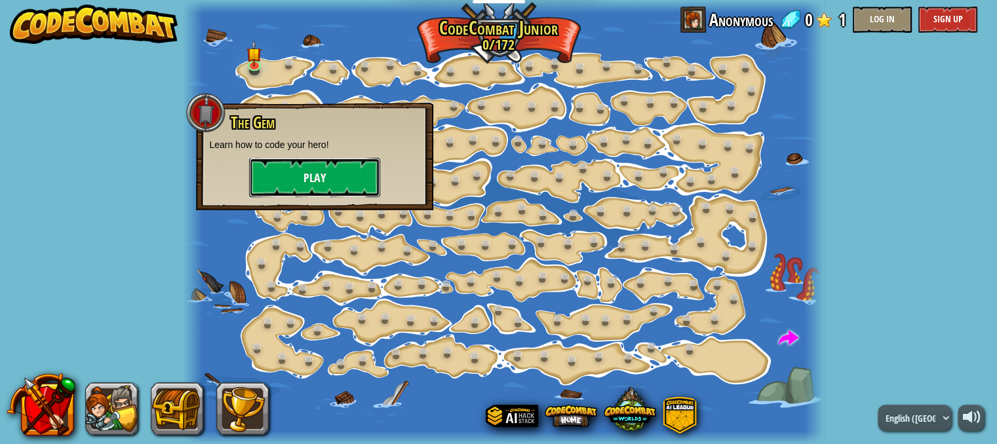
click at [296, 159] on button "Play" at bounding box center [314, 177] width 131 height 39
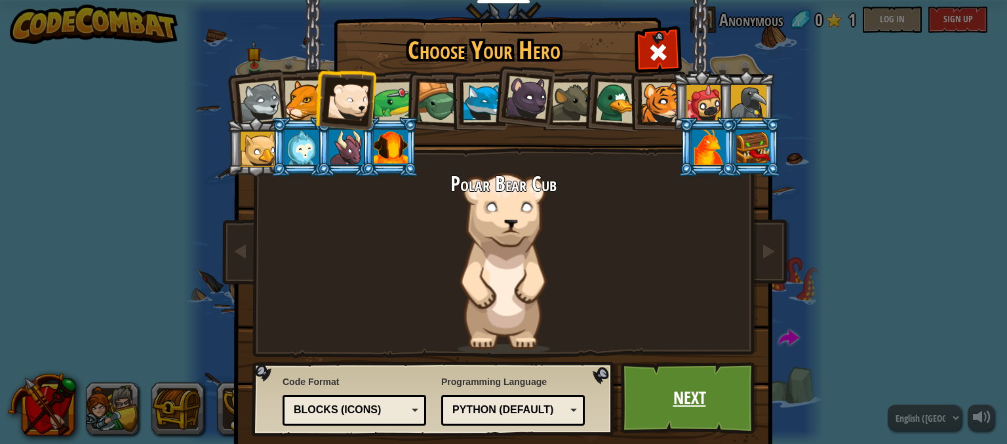
click at [681, 394] on link "Next" at bounding box center [689, 398] width 137 height 72
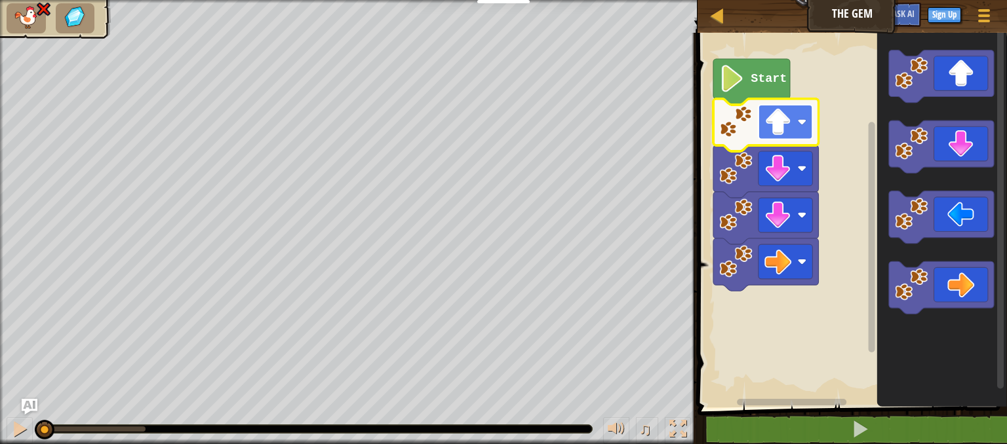
click at [779, 120] on image "Blockly Workspace" at bounding box center [777, 122] width 27 height 27
click at [758, 79] on text "Start" at bounding box center [768, 79] width 36 height 14
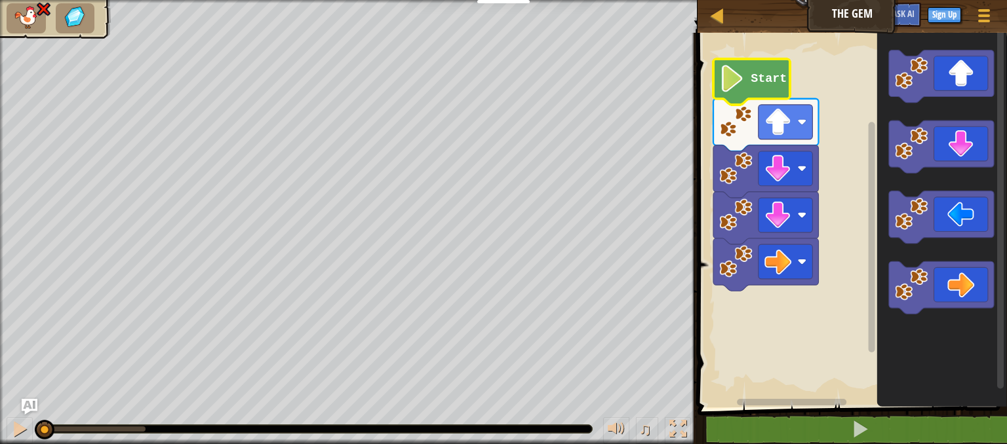
click at [737, 84] on image "Blockly Workspace" at bounding box center [732, 78] width 26 height 27
click at [939, 79] on icon "Blockly Workspace" at bounding box center [942, 76] width 106 height 52
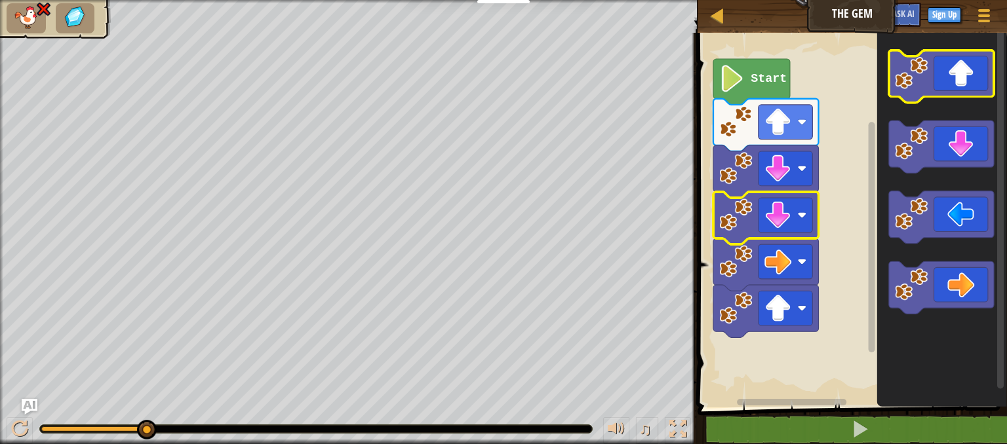
click at [965, 92] on icon "Blockly Workspace" at bounding box center [942, 76] width 106 height 52
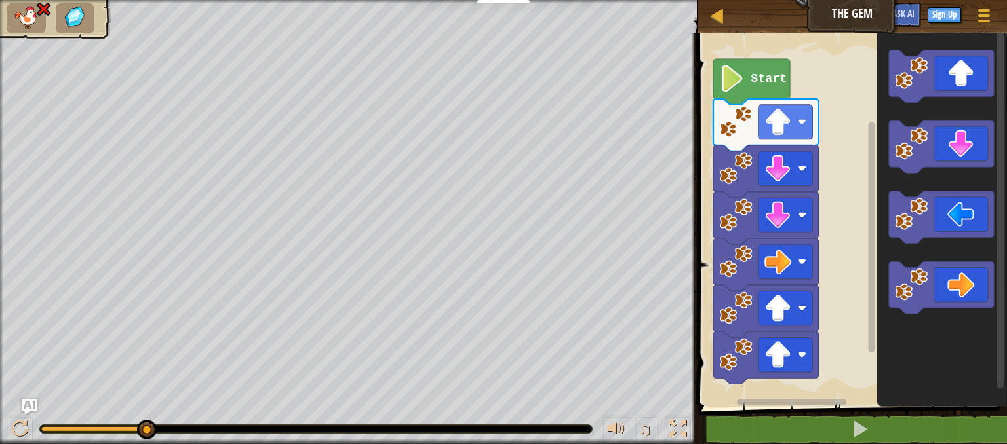
click at [952, 103] on icon "Blockly Workspace" at bounding box center [941, 216] width 130 height 381
click at [949, 81] on icon "Blockly Workspace" at bounding box center [942, 76] width 106 height 52
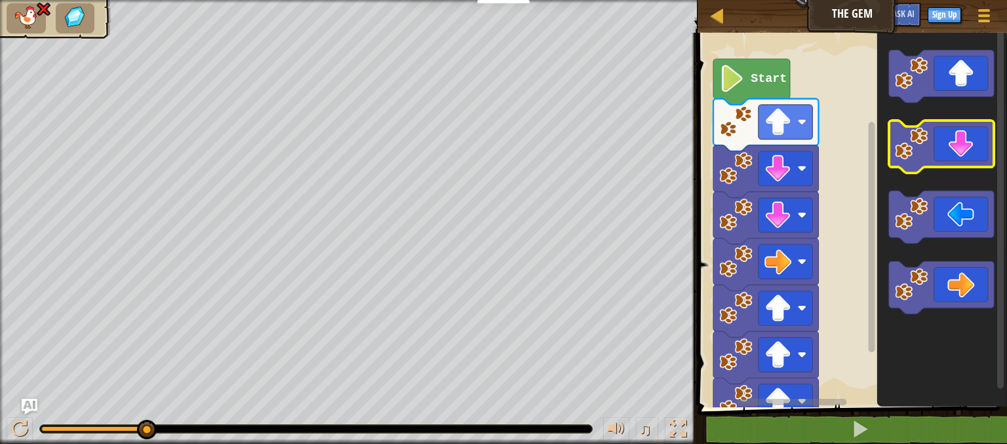
click at [946, 137] on icon "Blockly Workspace" at bounding box center [942, 147] width 106 height 52
click at [946, 146] on icon "Blockly Workspace" at bounding box center [942, 147] width 106 height 52
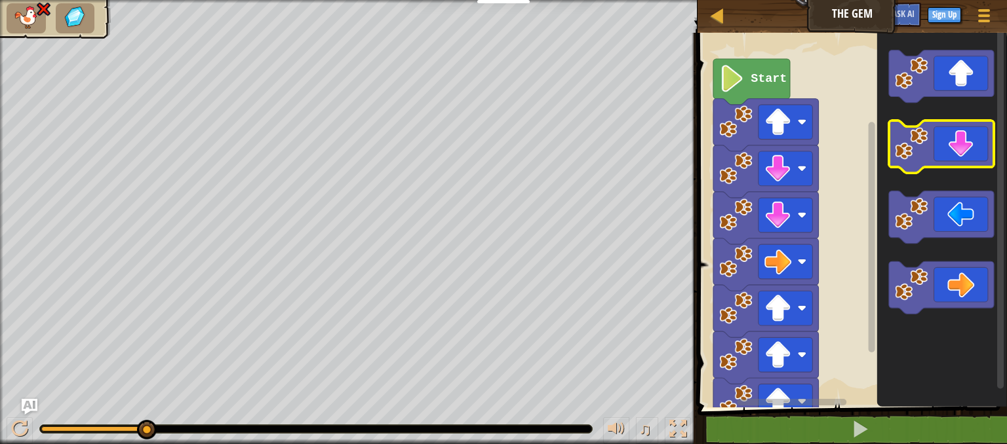
click at [946, 146] on icon "Blockly Workspace" at bounding box center [942, 147] width 106 height 52
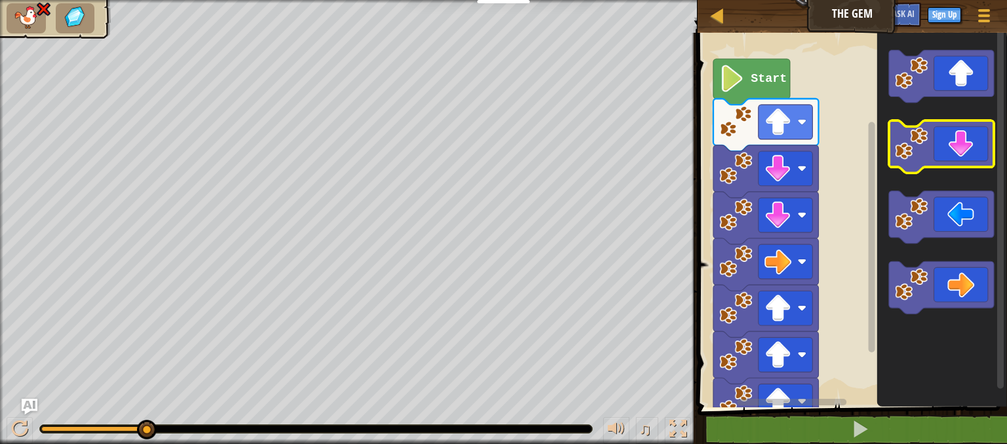
click at [946, 146] on icon "Blockly Workspace" at bounding box center [942, 147] width 106 height 52
click at [946, 147] on icon "Blockly Workspace" at bounding box center [942, 147] width 106 height 52
click at [949, 187] on icon "Blockly Workspace" at bounding box center [941, 216] width 130 height 381
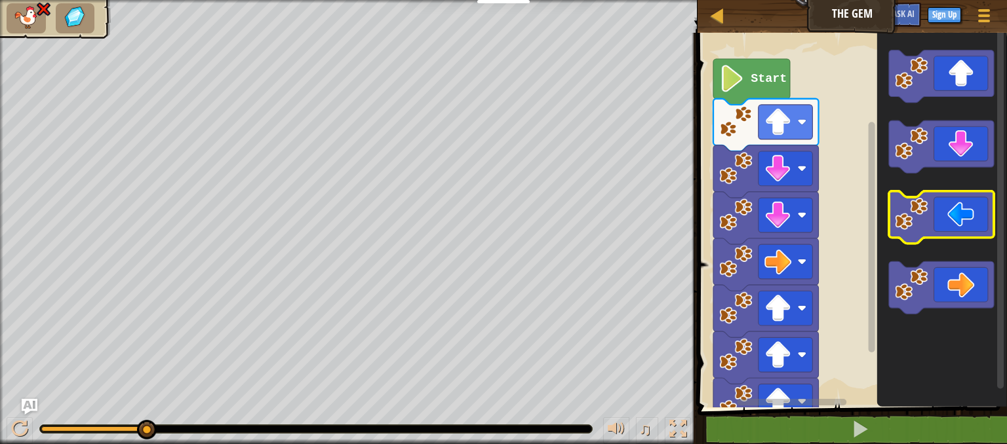
click at [946, 233] on icon "Blockly Workspace" at bounding box center [942, 217] width 106 height 52
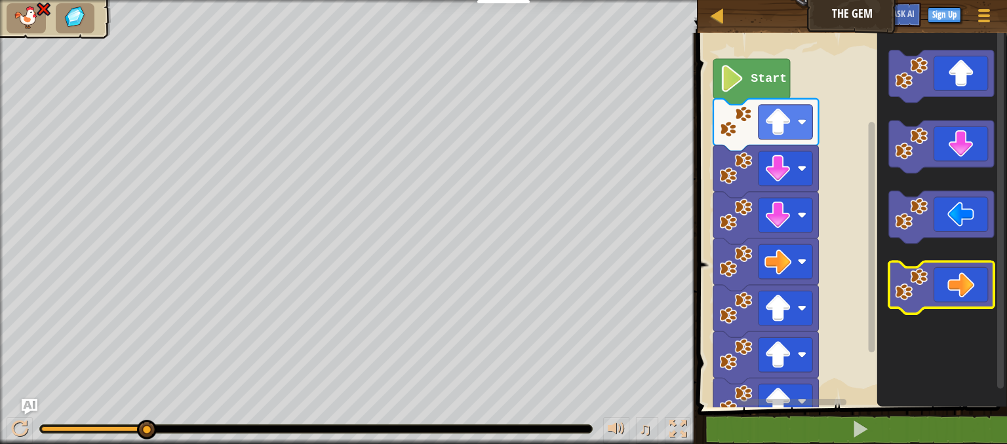
click at [953, 294] on icon "Blockly Workspace" at bounding box center [942, 288] width 106 height 52
